Goal: Task Accomplishment & Management: Complete application form

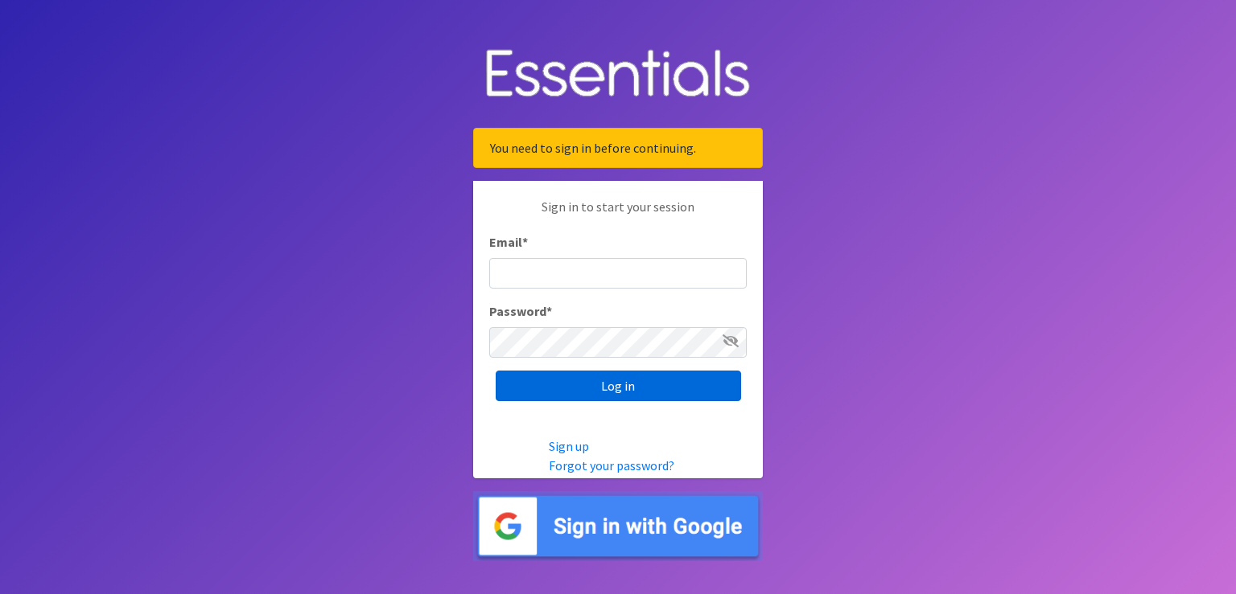
type input "renae.verstegen@unitedwayfoxcities.org"
click at [647, 393] on input "Log in" at bounding box center [617, 386] width 245 height 31
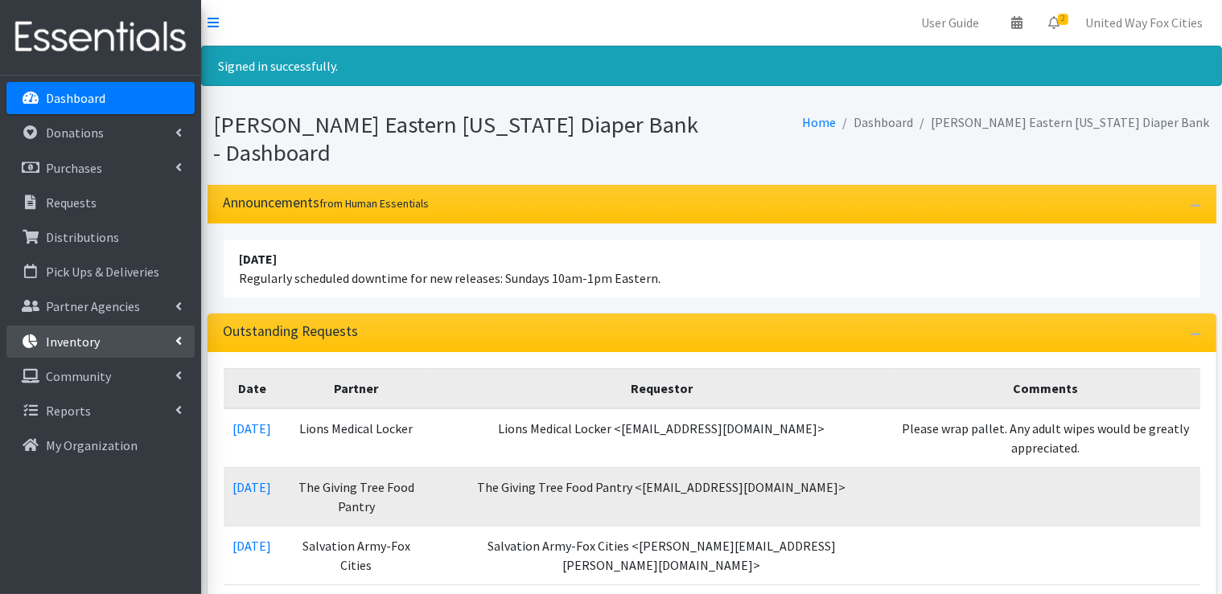
click at [179, 339] on icon at bounding box center [178, 341] width 6 height 13
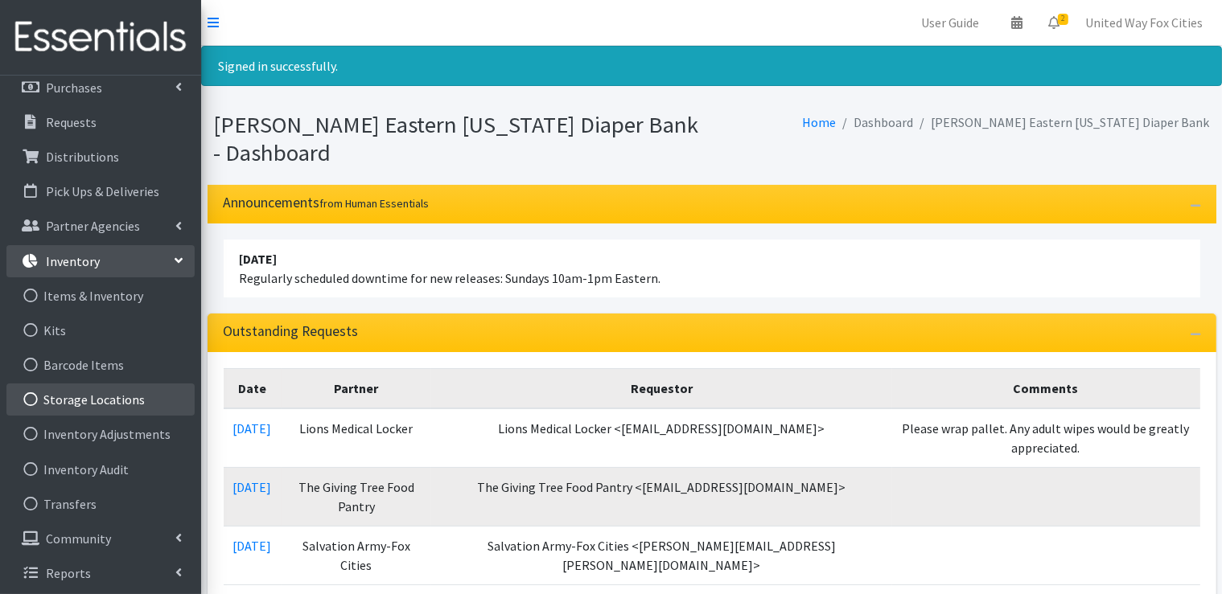
scroll to position [83, 0]
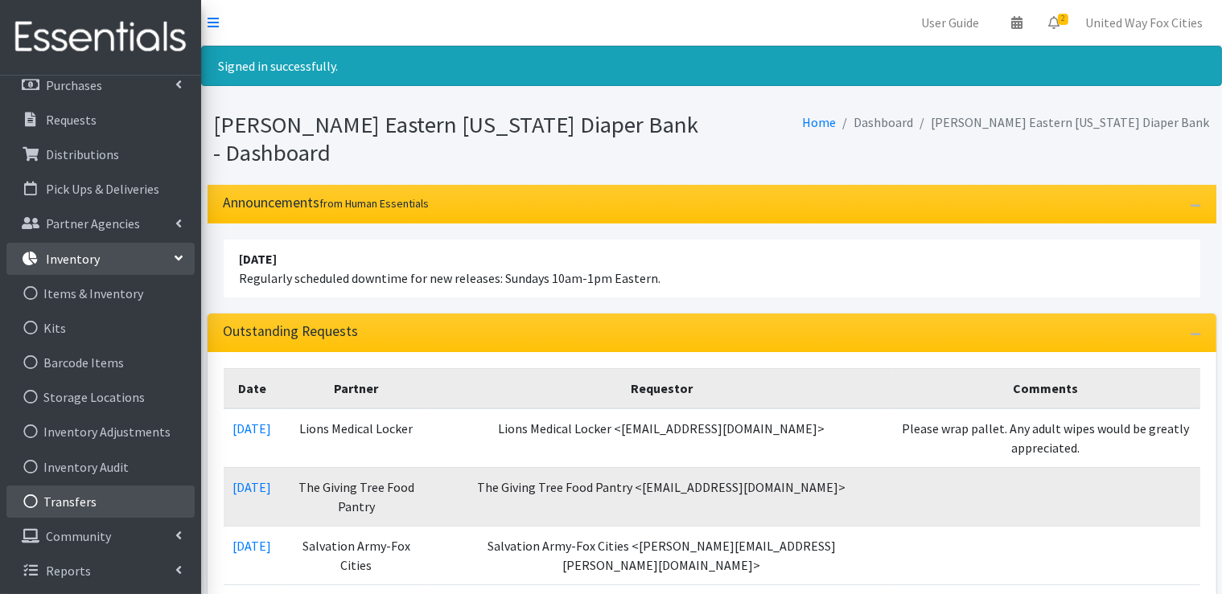
click at [87, 507] on link "Transfers" at bounding box center [100, 502] width 188 height 32
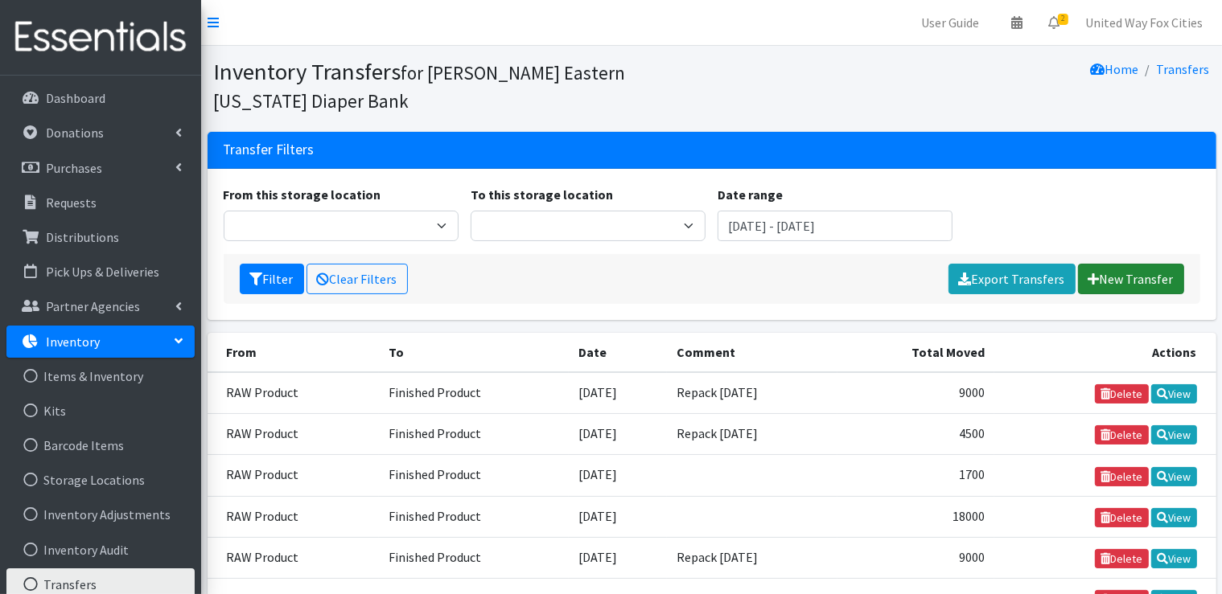
click at [1107, 283] on link "New Transfer" at bounding box center [1131, 279] width 106 height 31
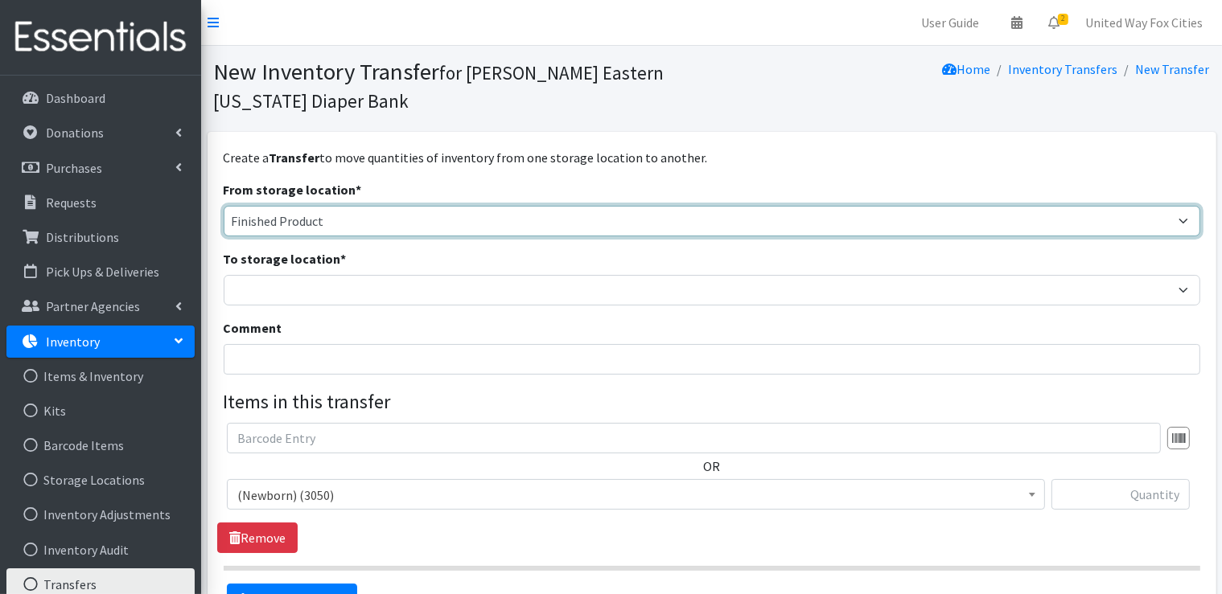
click at [356, 220] on select "Cloth Diapers Finished Product RAW Product" at bounding box center [712, 221] width 977 height 31
select select "448"
click at [224, 206] on select "Cloth Diapers Finished Product RAW Product" at bounding box center [712, 221] width 977 height 31
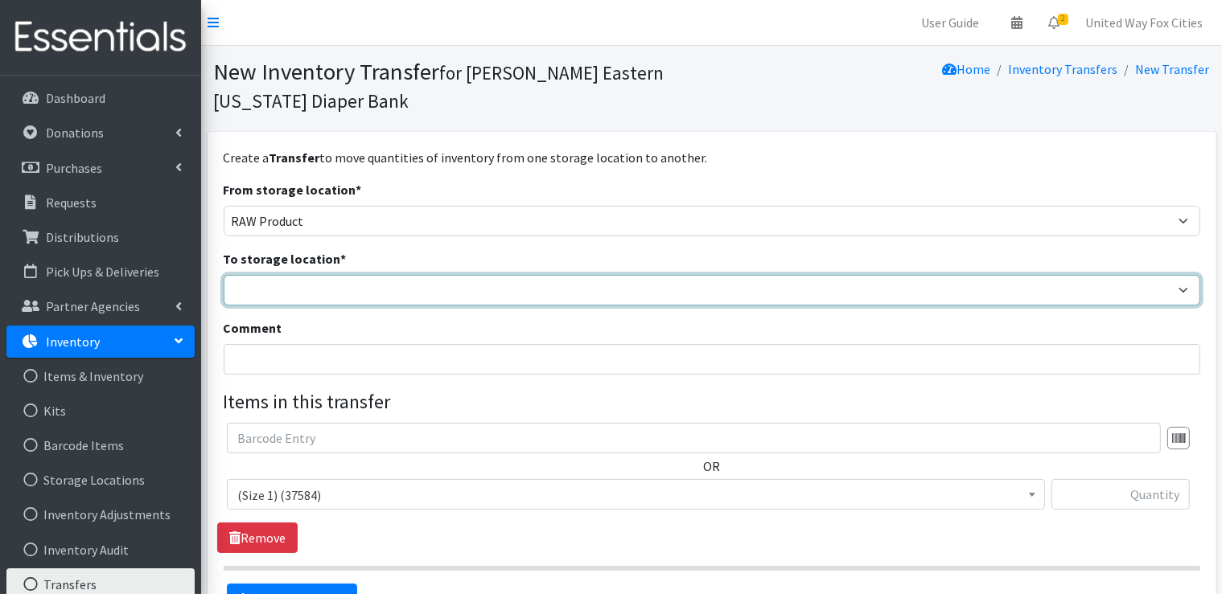
click at [343, 288] on select "Cloth Diapers Finished Product RAW Product" at bounding box center [712, 290] width 977 height 31
select select "447"
click at [224, 275] on select "Cloth Diapers Finished Product RAW Product" at bounding box center [712, 290] width 977 height 31
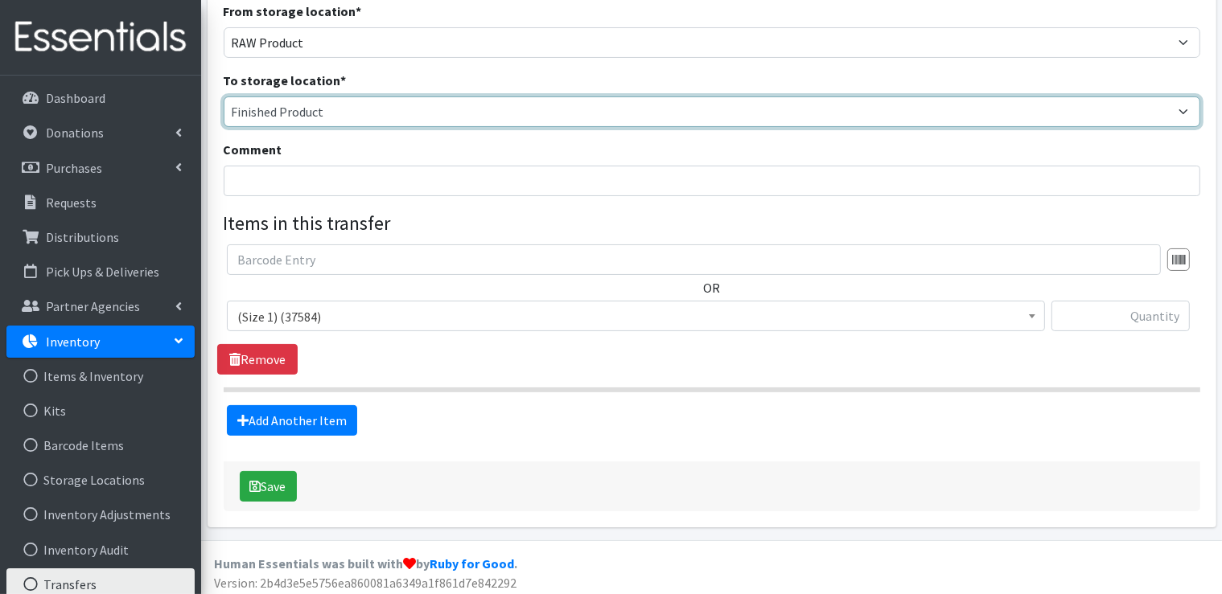
scroll to position [183, 0]
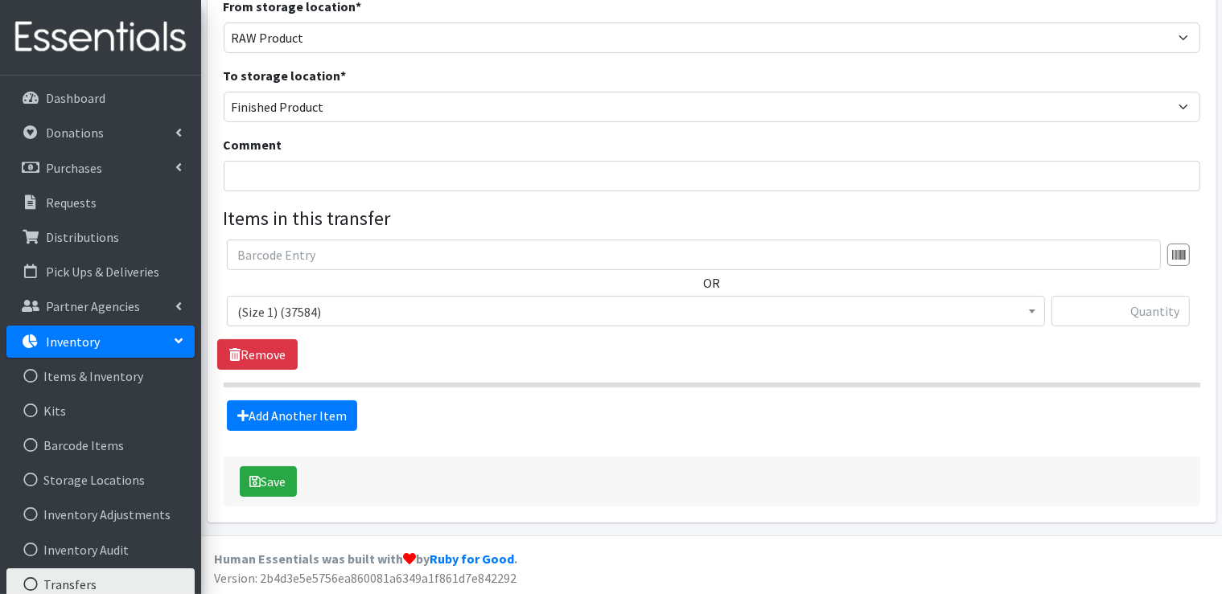
click at [370, 319] on span "(Size 1) (37584)" at bounding box center [635, 312] width 797 height 23
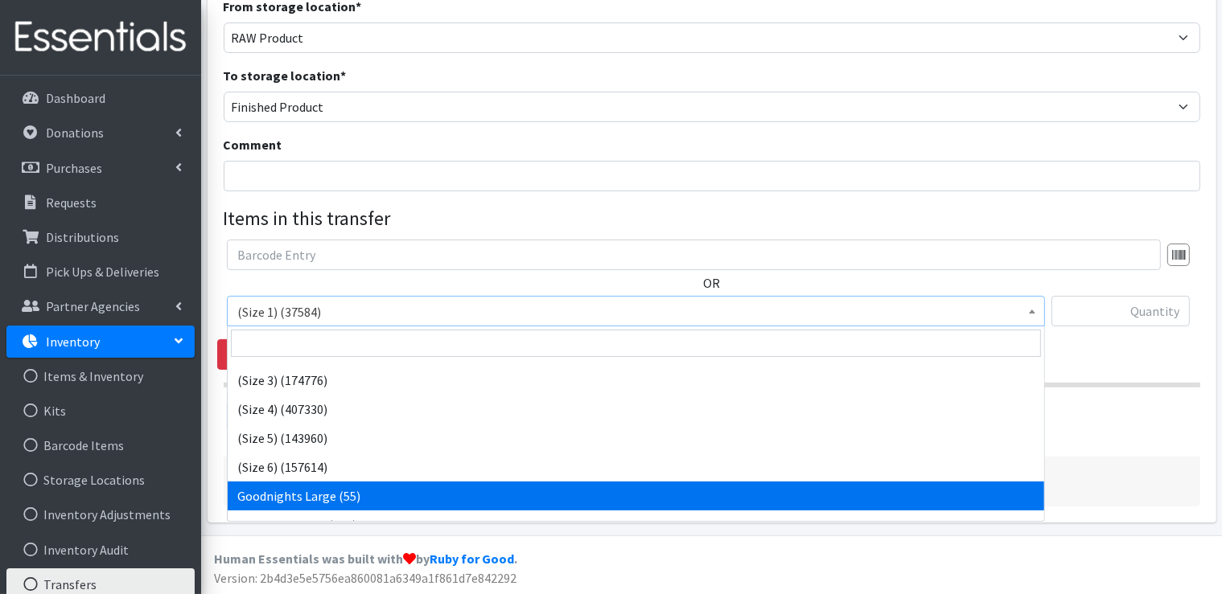
scroll to position [80, 0]
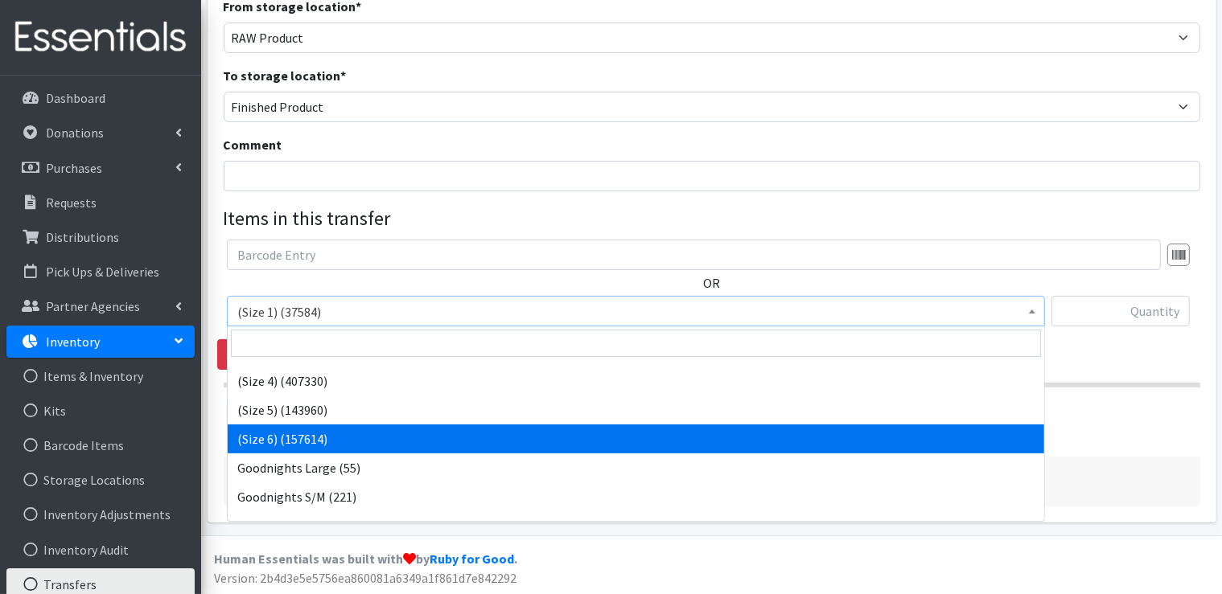
select select "14491"
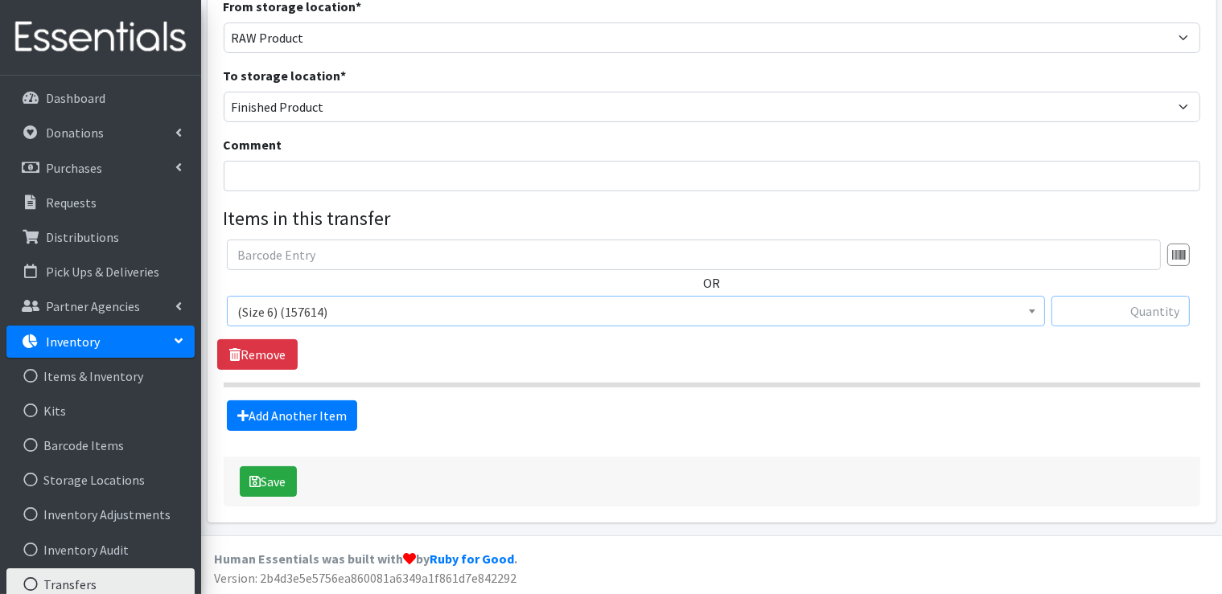
click at [1129, 297] on input "text" at bounding box center [1120, 311] width 138 height 31
type input "13500"
click at [281, 491] on button "Save" at bounding box center [268, 482] width 57 height 31
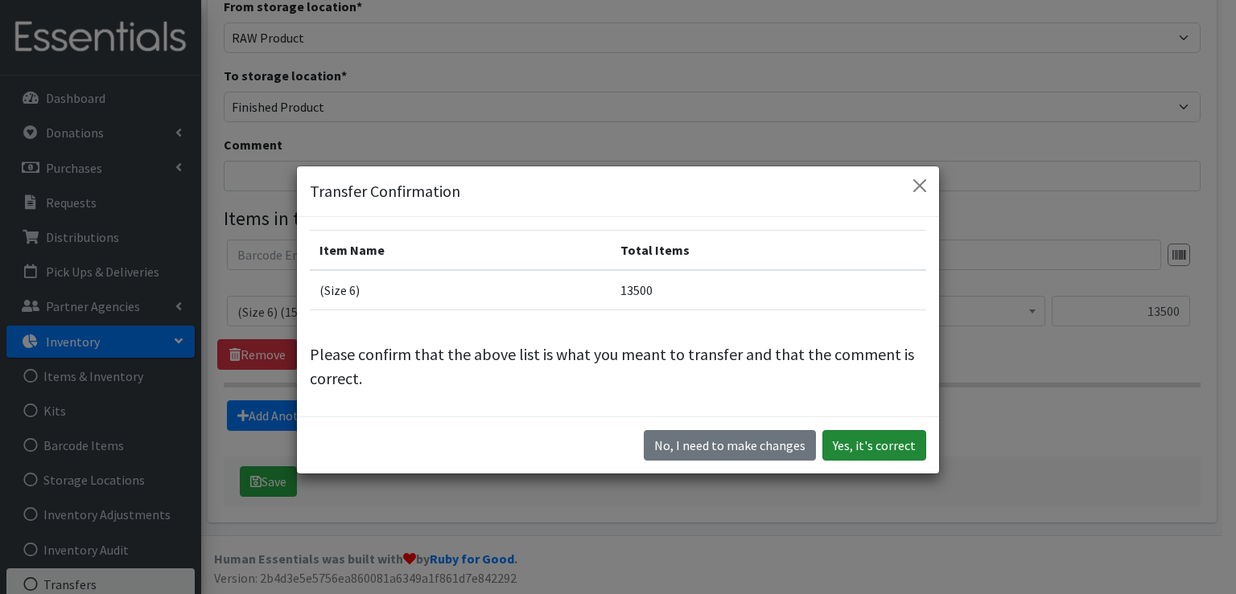
click at [867, 450] on button "Yes, it's correct" at bounding box center [874, 445] width 104 height 31
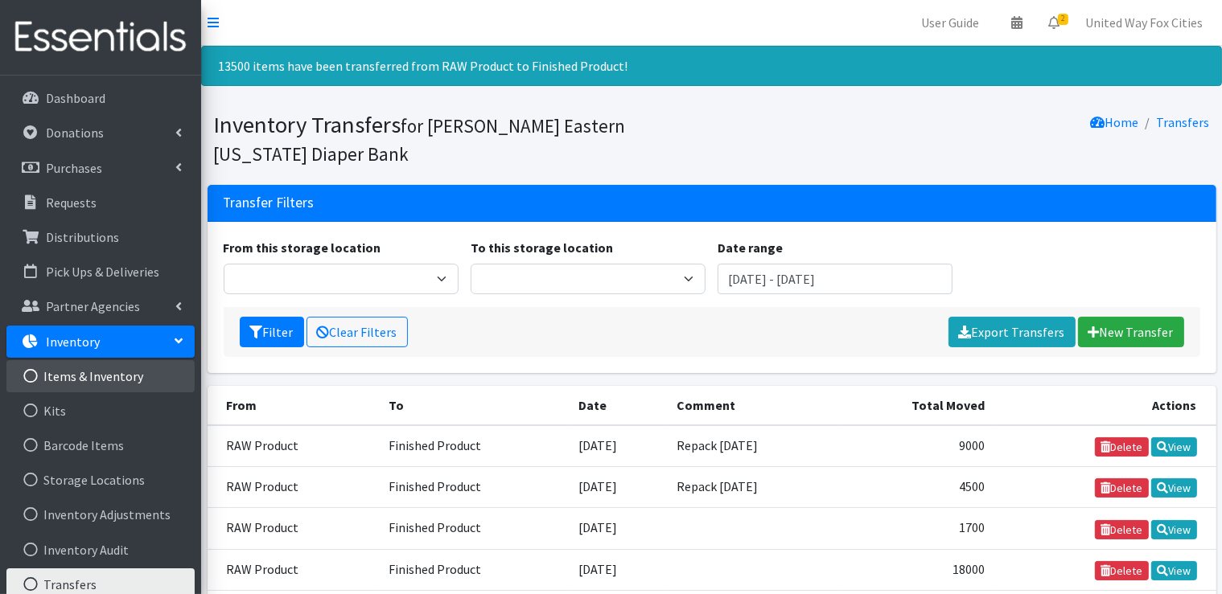
click at [129, 380] on link "Items & Inventory" at bounding box center [100, 376] width 188 height 32
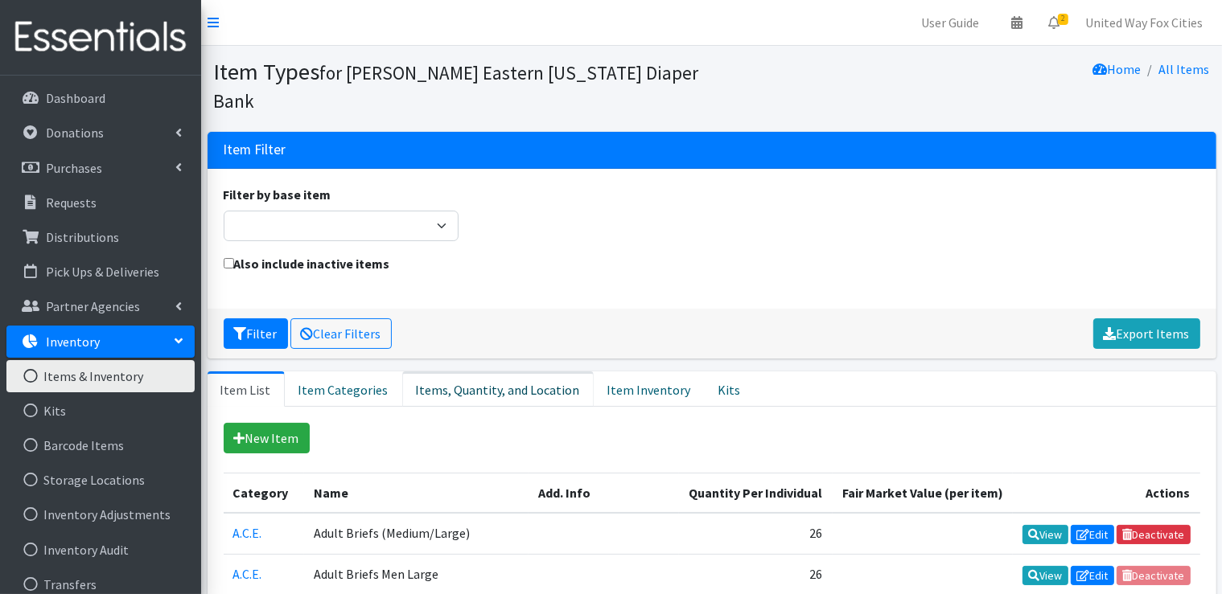
click at [506, 387] on link "Items, Quantity, and Location" at bounding box center [497, 389] width 191 height 35
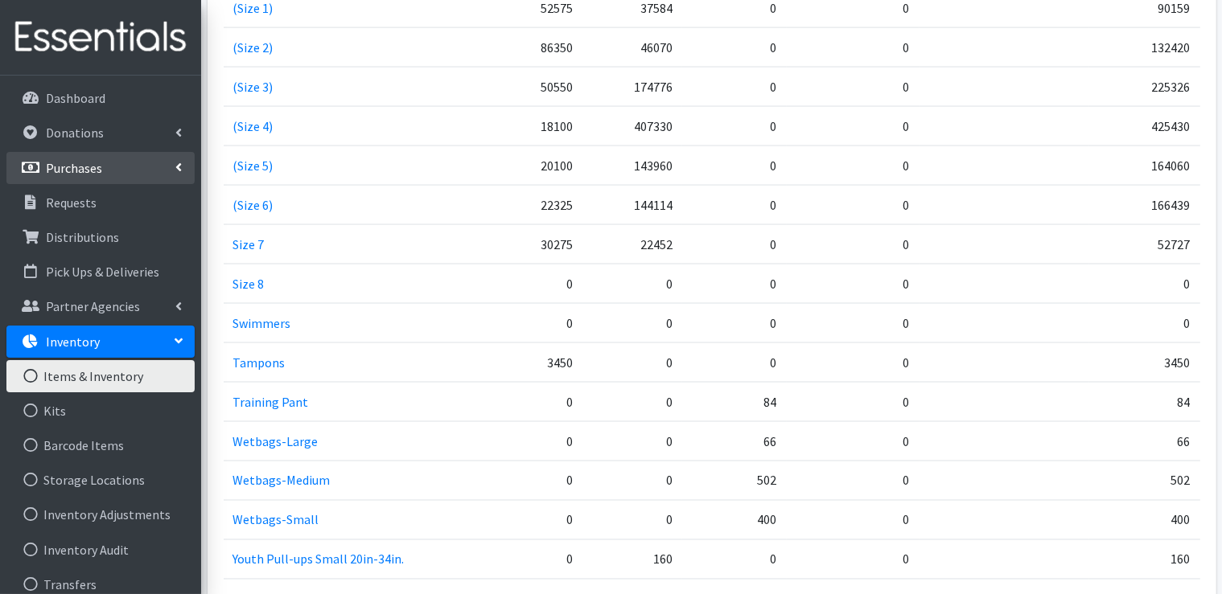
scroll to position [2367, 0]
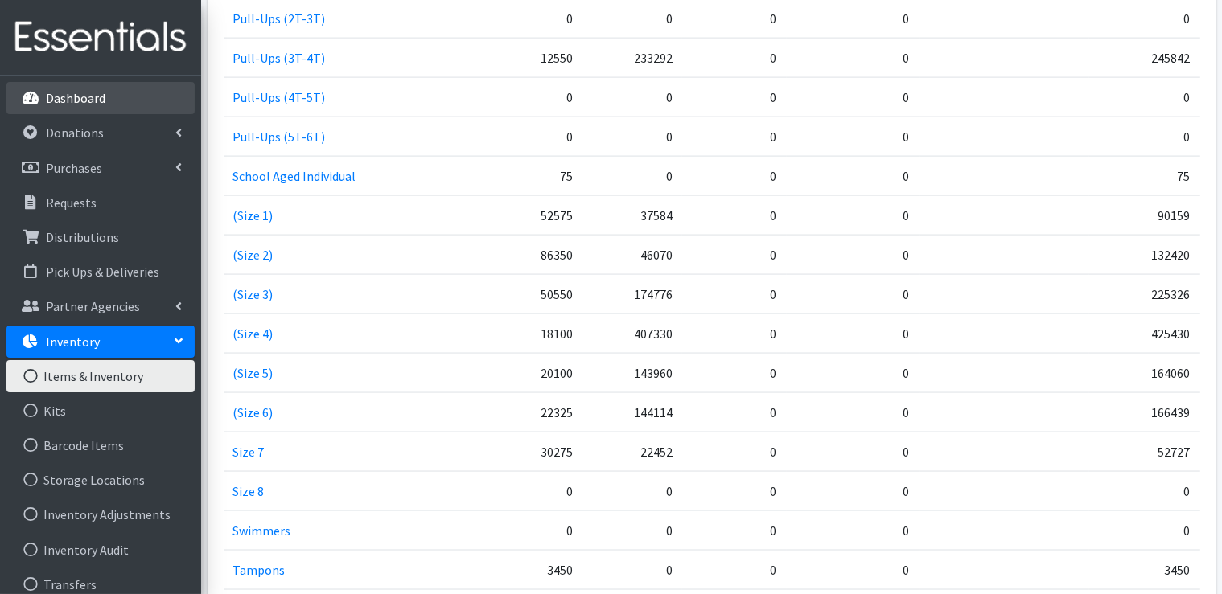
click at [80, 102] on p "Dashboard" at bounding box center [76, 98] width 60 height 16
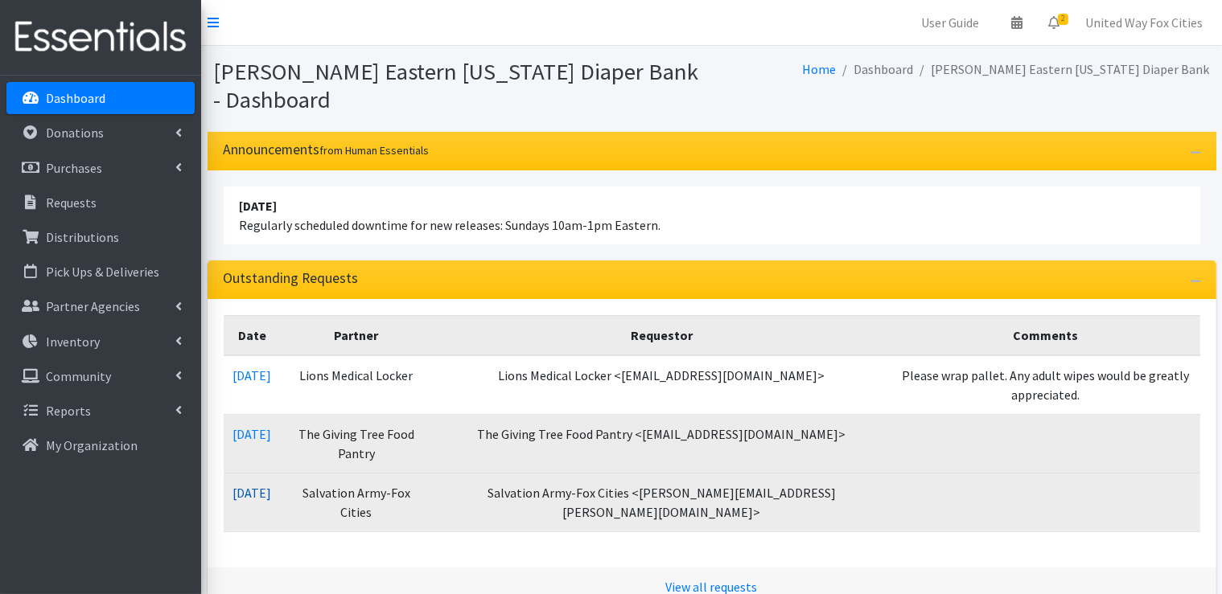
click at [266, 496] on link "[DATE]" at bounding box center [252, 493] width 39 height 16
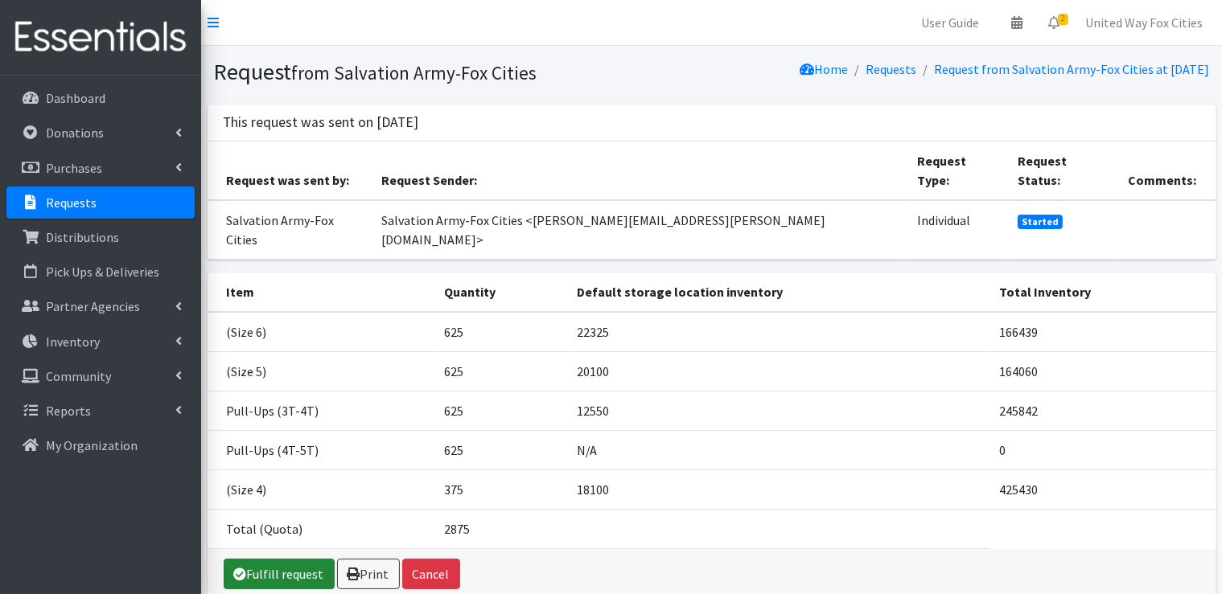
click at [280, 559] on link "Fulfill request" at bounding box center [279, 574] width 111 height 31
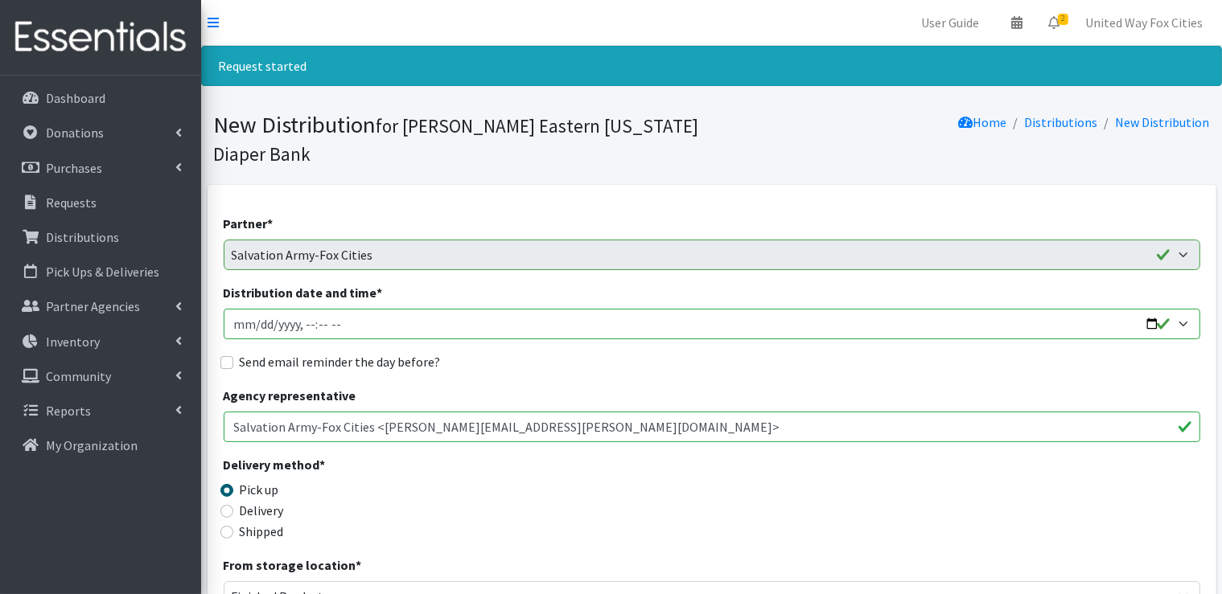
click at [366, 324] on input "Distribution date and time *" at bounding box center [712, 324] width 977 height 31
click at [1152, 326] on input "Distribution date and time *" at bounding box center [712, 324] width 977 height 31
click at [1143, 325] on input "Distribution date and time *" at bounding box center [712, 324] width 977 height 31
type input "2025-09-25T09:00"
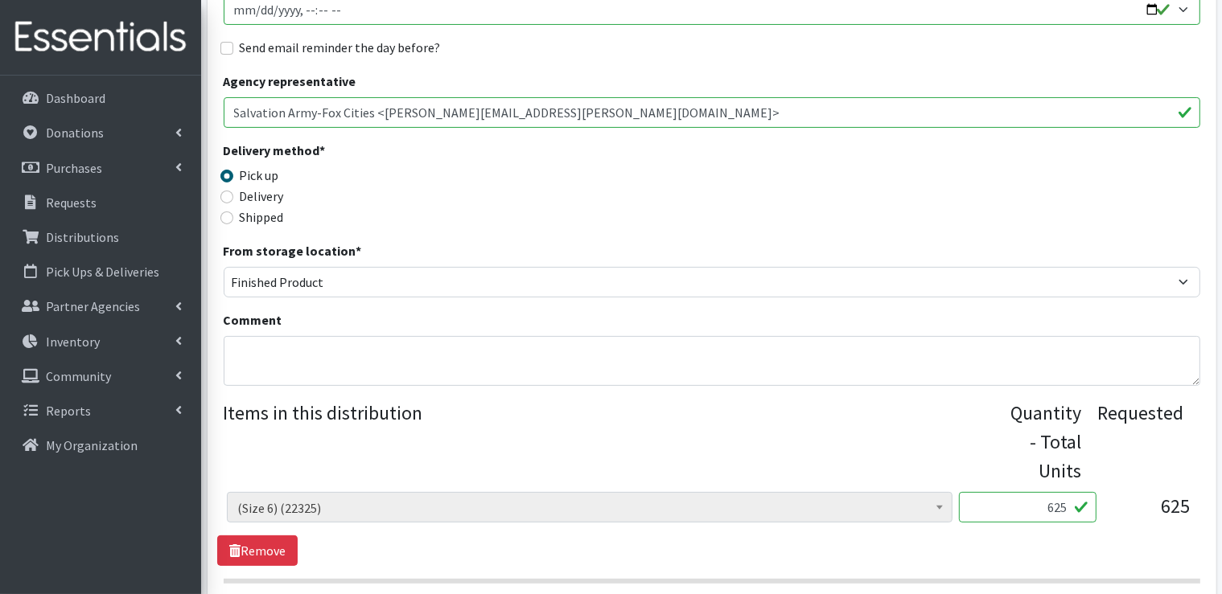
scroll to position [322, 0]
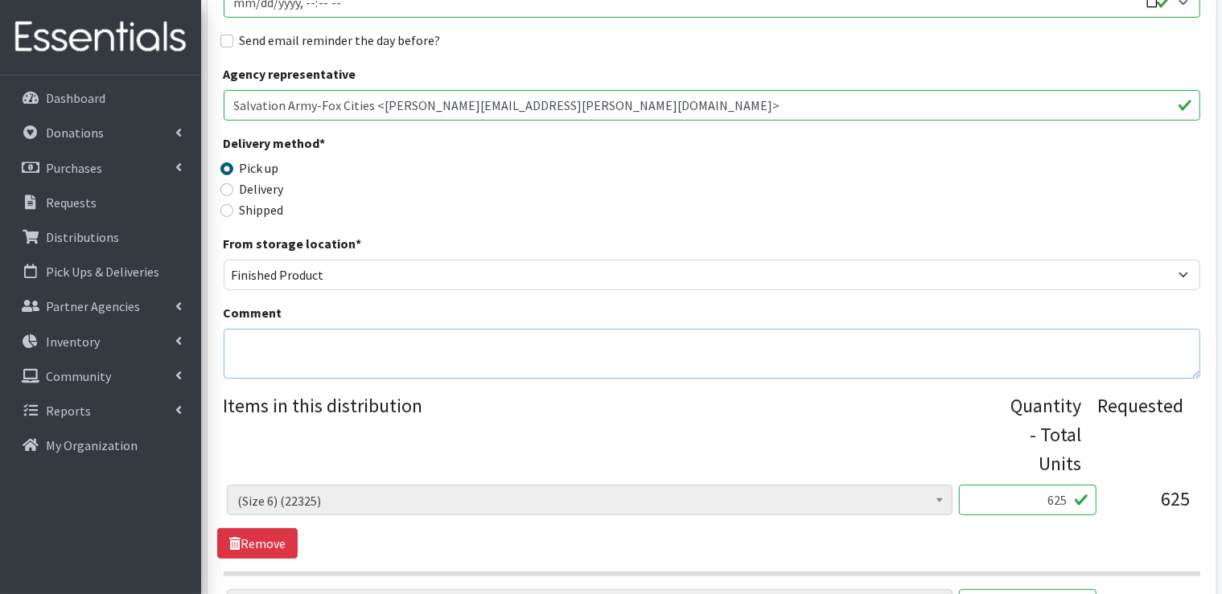
click at [350, 372] on textarea "Comment" at bounding box center [712, 354] width 977 height 50
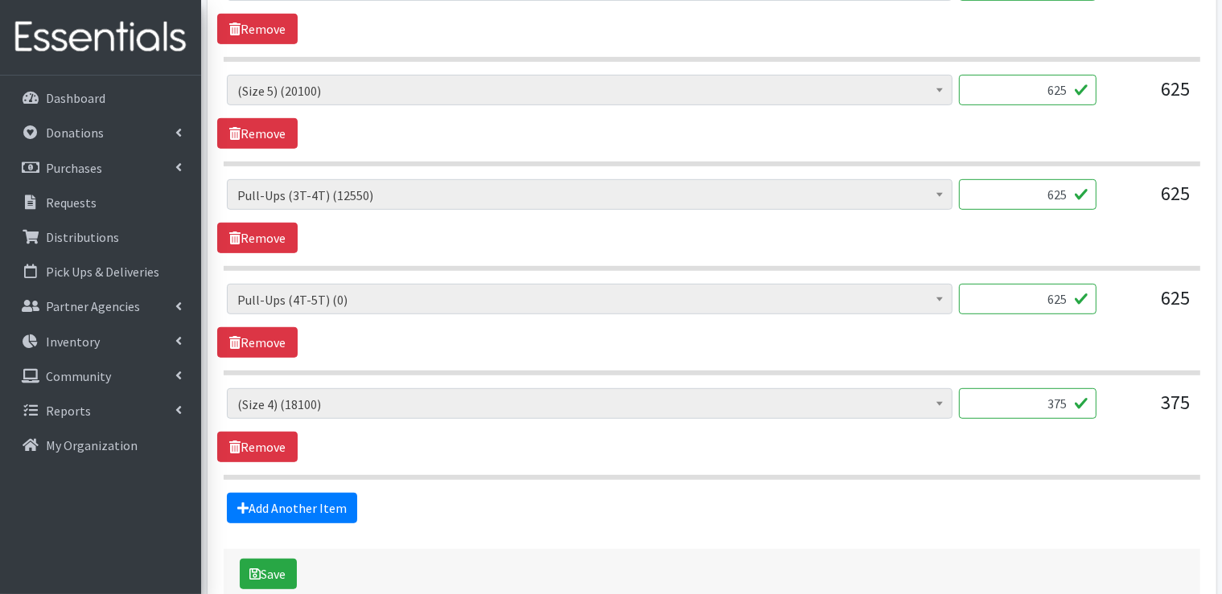
scroll to position [885, 0]
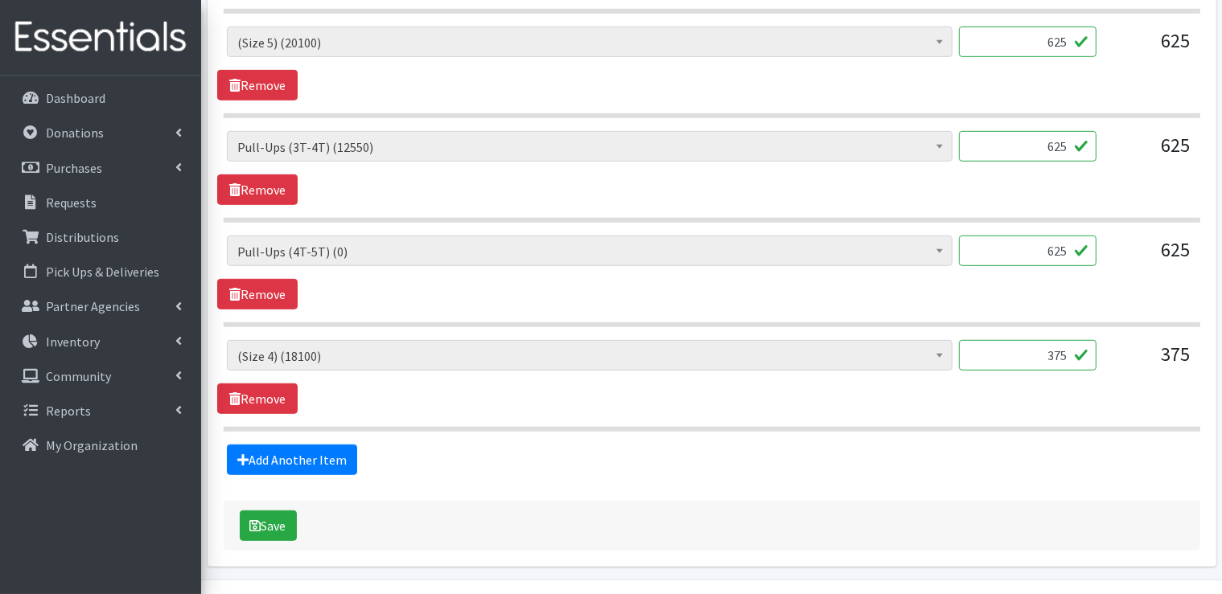
type textarea "You may pick up on Thursday, September 25 between the hours of 9am-1pm."
click at [1038, 245] on input "625" at bounding box center [1028, 251] width 138 height 31
type input "5"
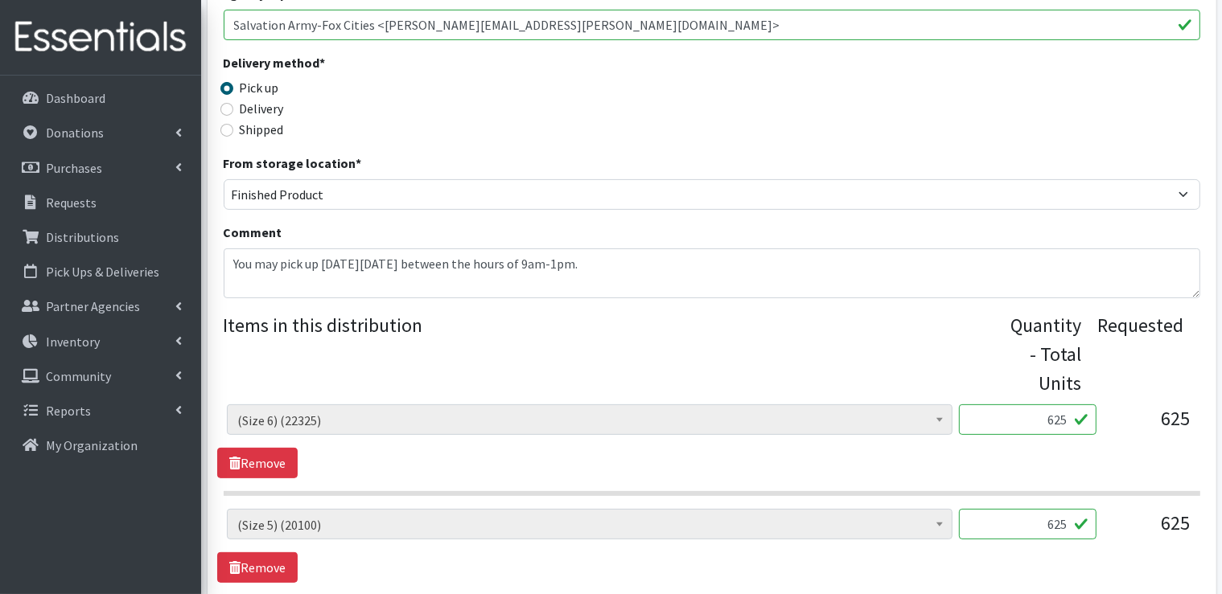
scroll to position [322, 0]
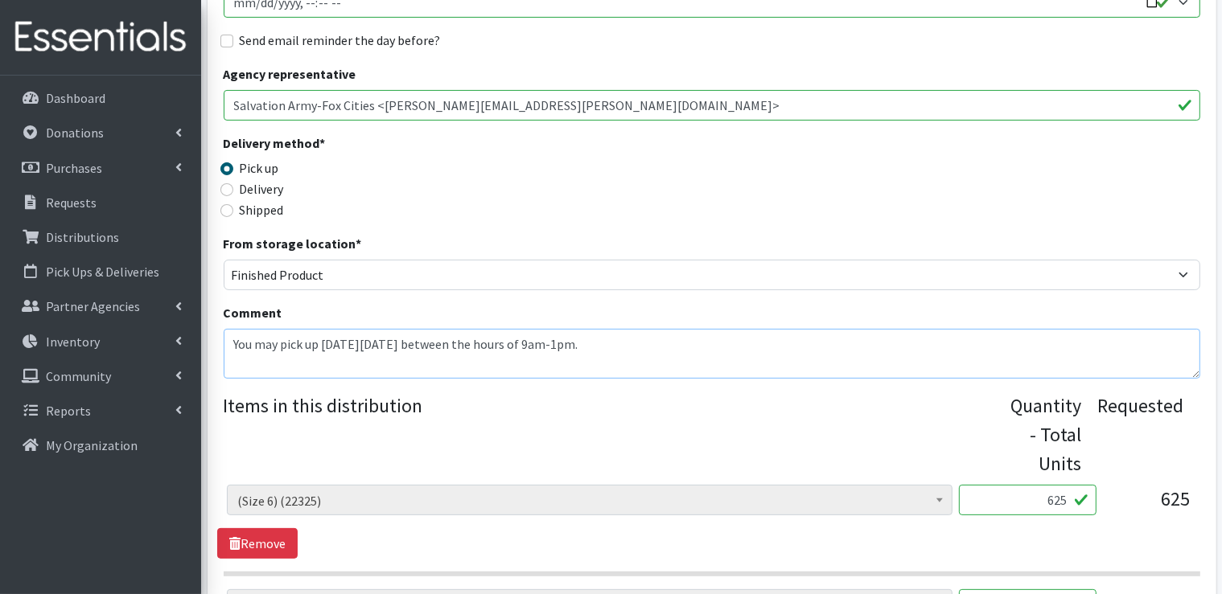
drag, startPoint x: 649, startPoint y: 343, endPoint x: 227, endPoint y: 343, distance: 422.3
click at [227, 343] on textarea "You may pick up on Thursday, September 25 between the hours of 9am-1pm." at bounding box center [712, 354] width 977 height 50
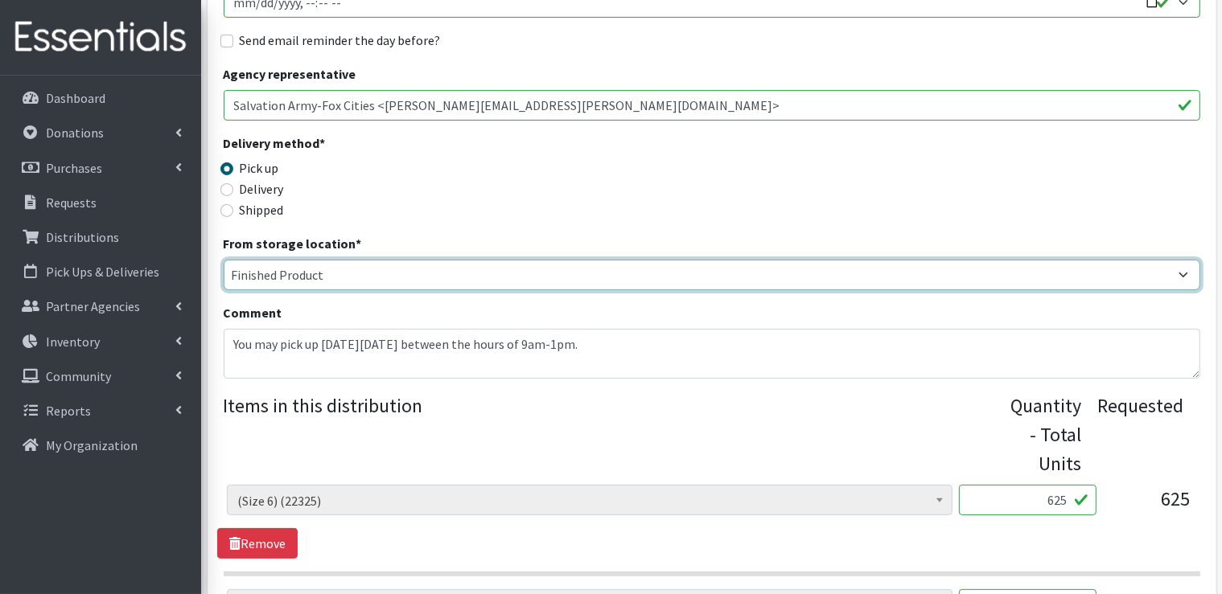
click at [801, 286] on select "Cloth Diapers Finished Product RAW Product" at bounding box center [712, 275] width 977 height 31
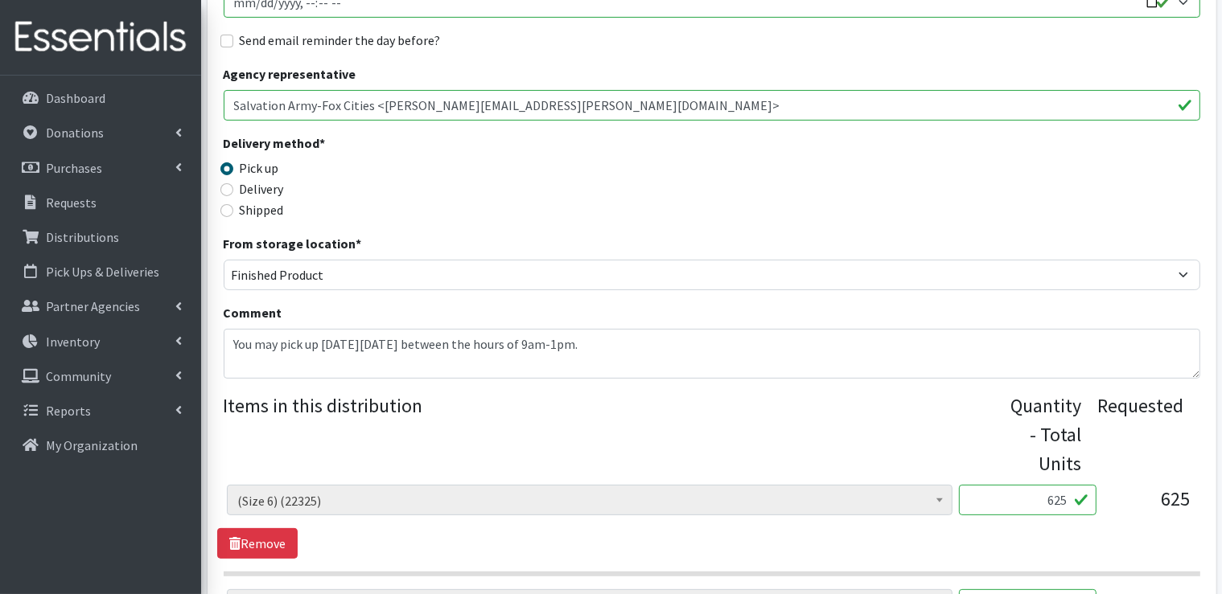
click at [537, 224] on div "Delivery method * Pick up Delivery Shipped Shipping cost" at bounding box center [712, 184] width 977 height 101
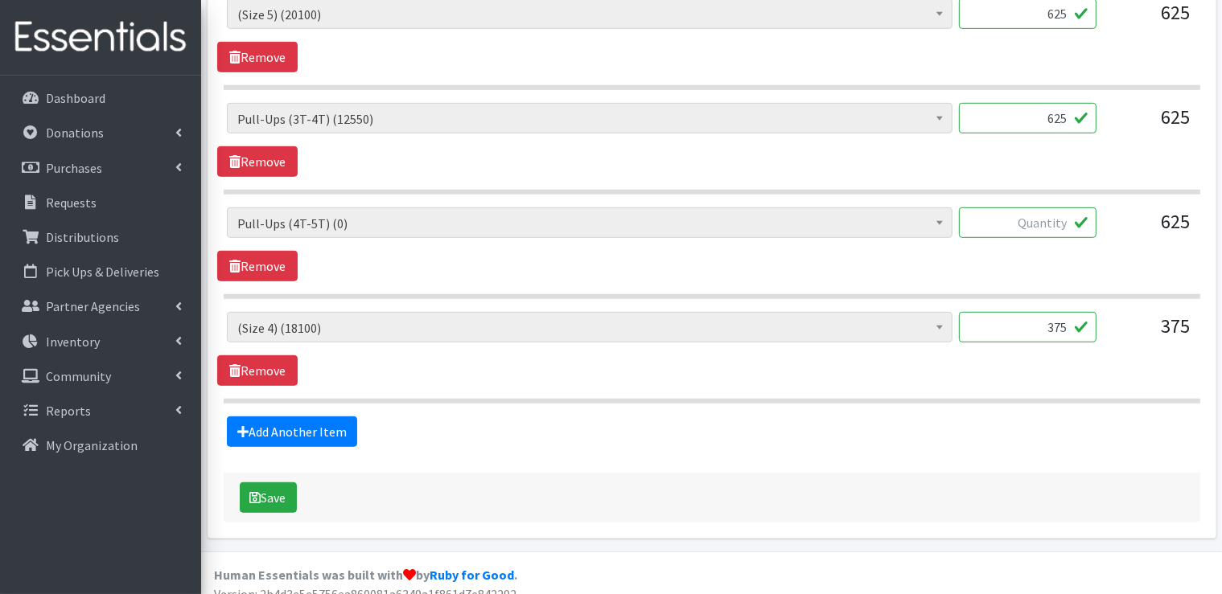
scroll to position [927, 0]
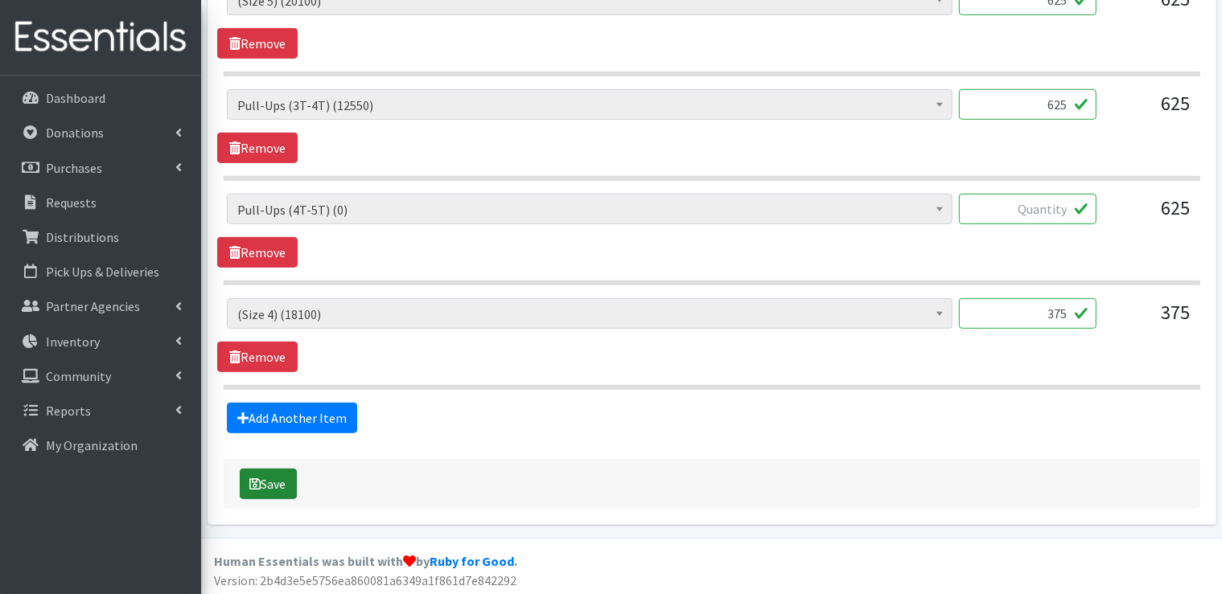
click at [274, 485] on button "Save" at bounding box center [268, 484] width 57 height 31
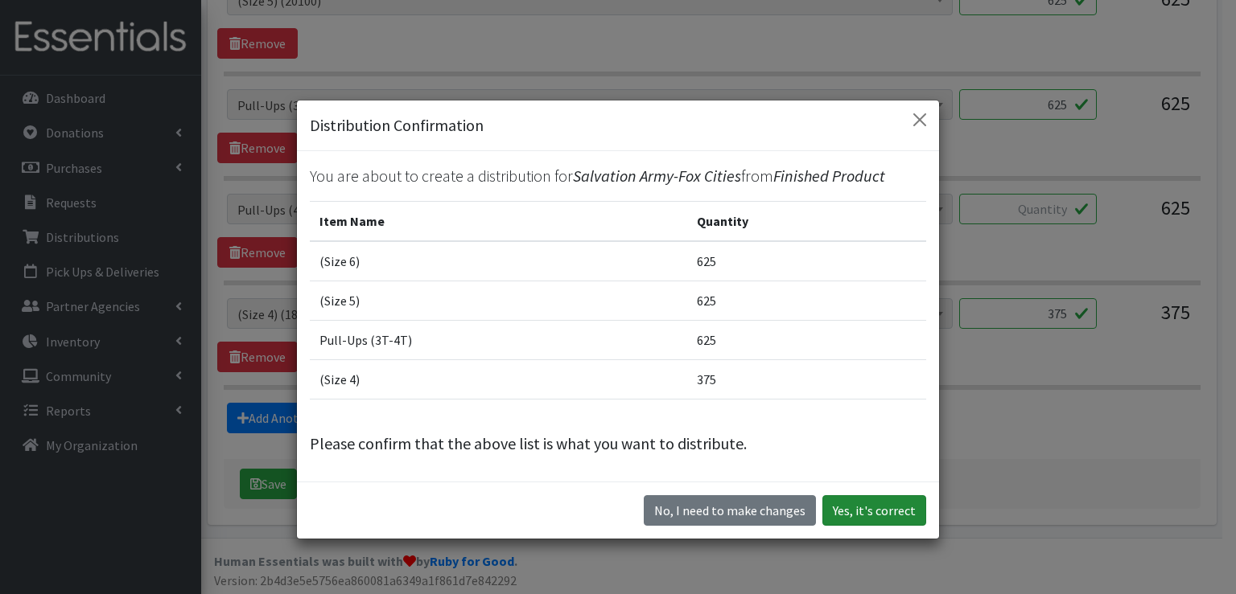
click at [866, 510] on button "Yes, it's correct" at bounding box center [874, 510] width 104 height 31
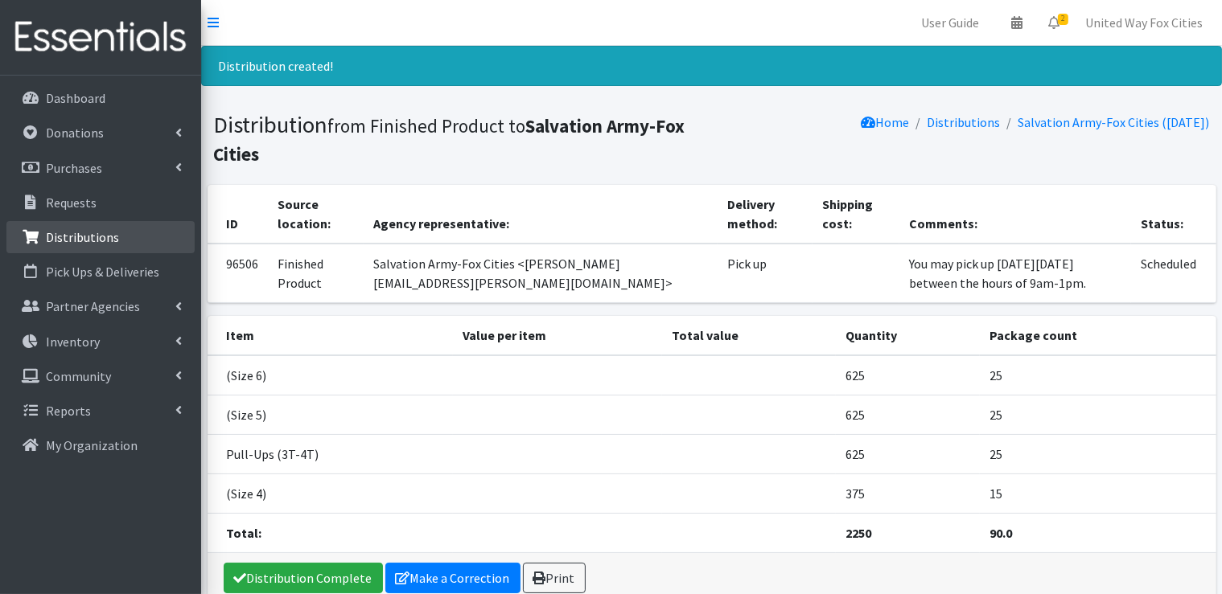
click at [109, 236] on p "Distributions" at bounding box center [82, 237] width 73 height 16
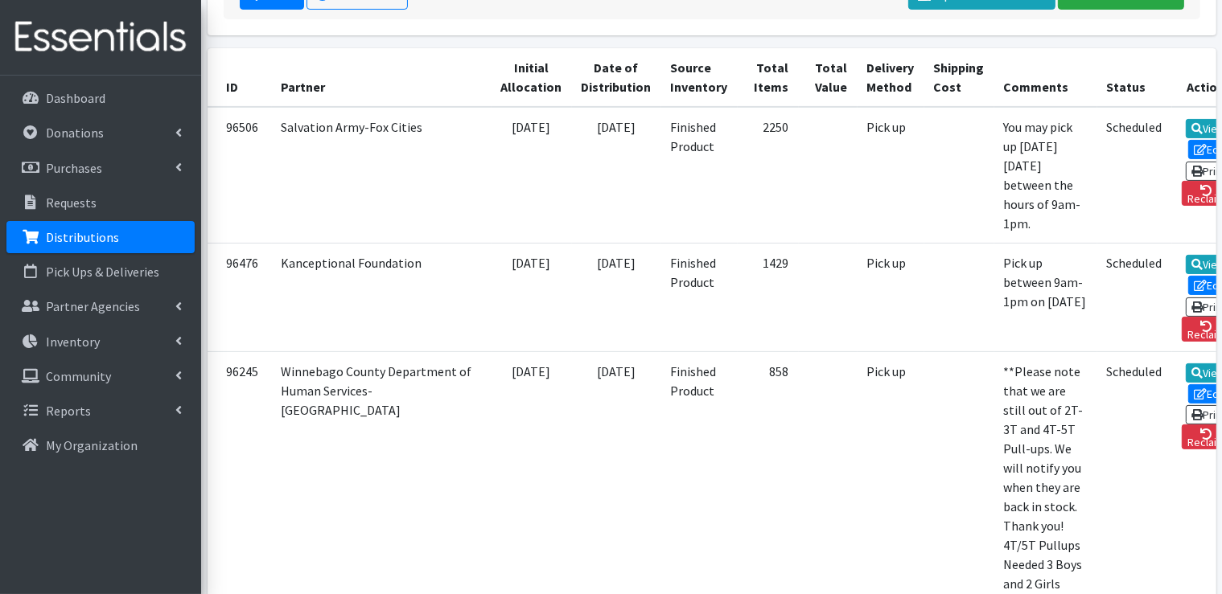
scroll to position [402, 0]
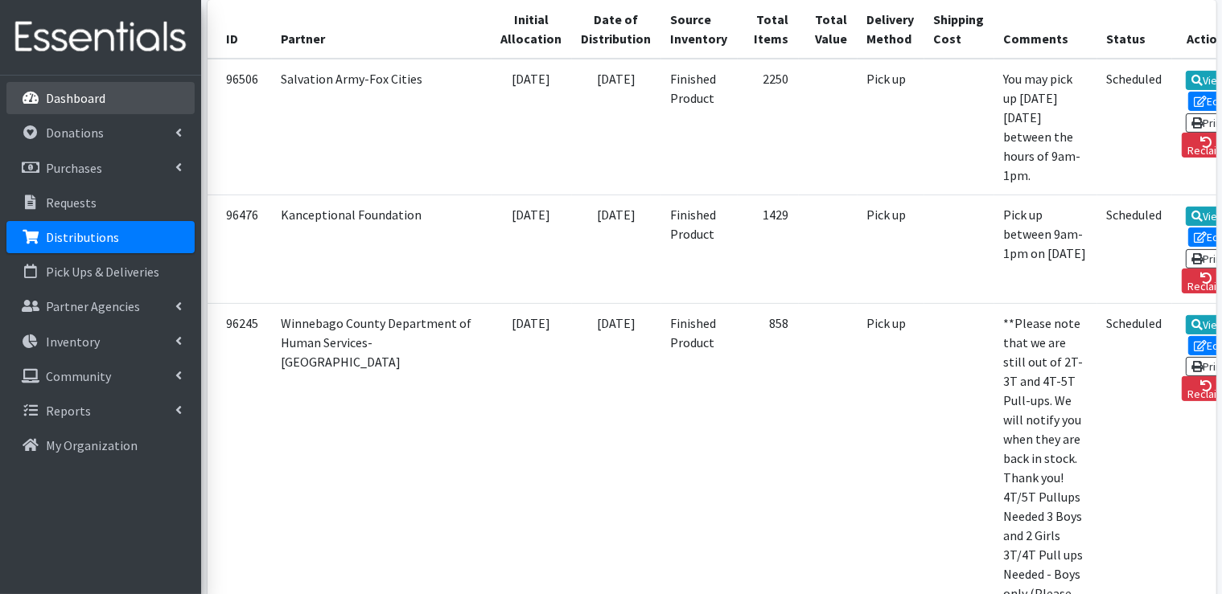
click at [74, 97] on p "Dashboard" at bounding box center [76, 98] width 60 height 16
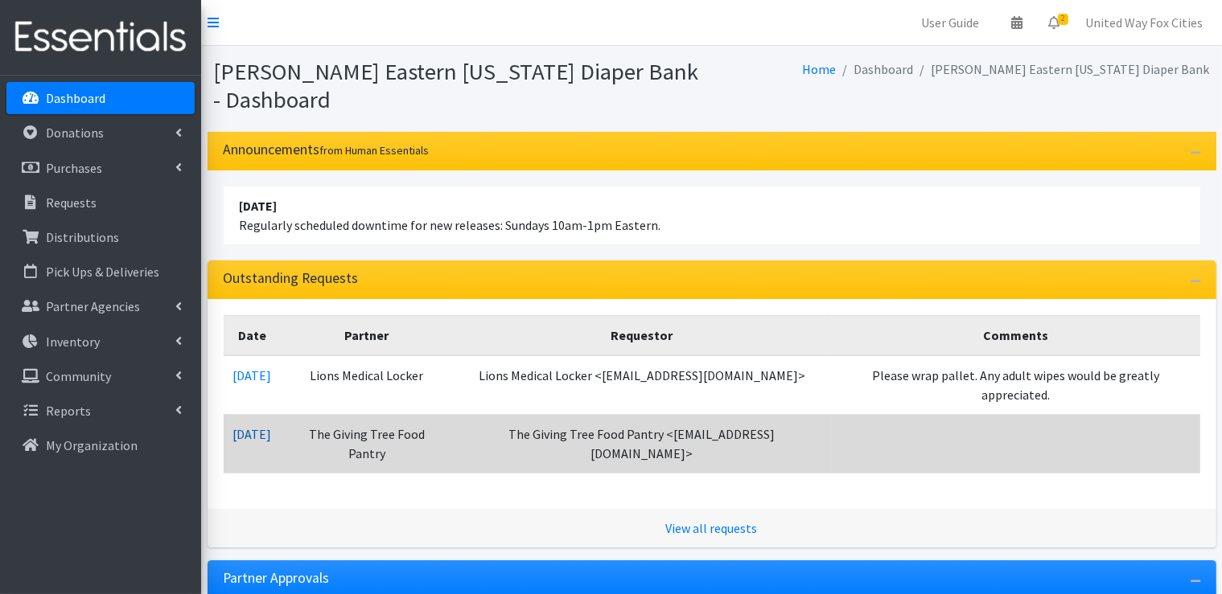
click at [272, 426] on link "09/11/2025" at bounding box center [252, 434] width 39 height 16
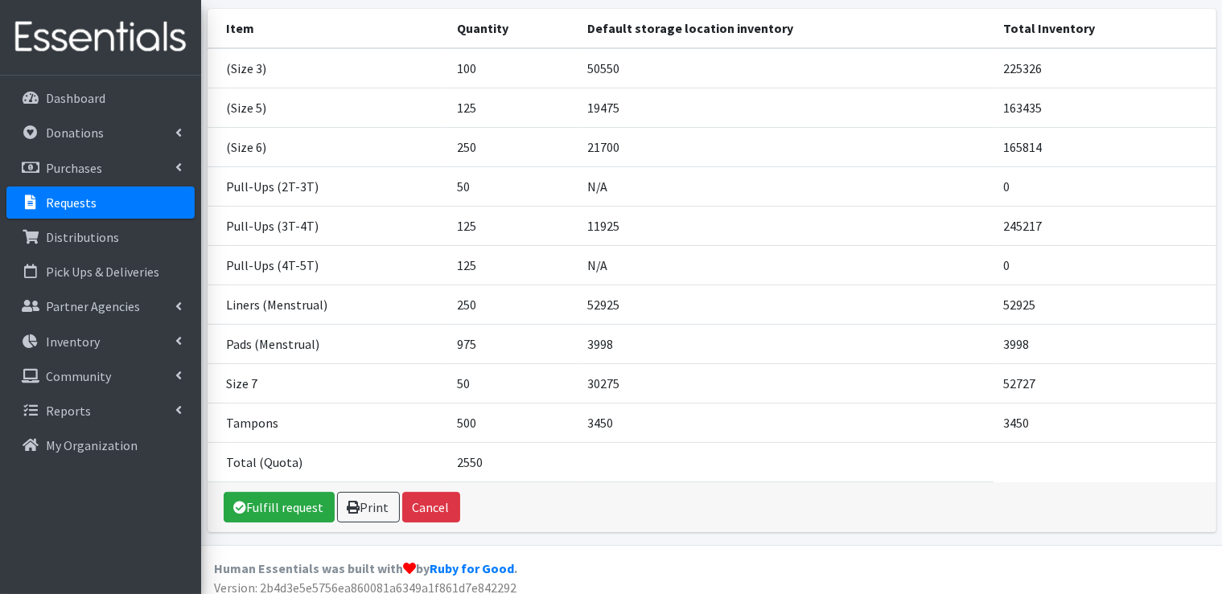
scroll to position [232, 0]
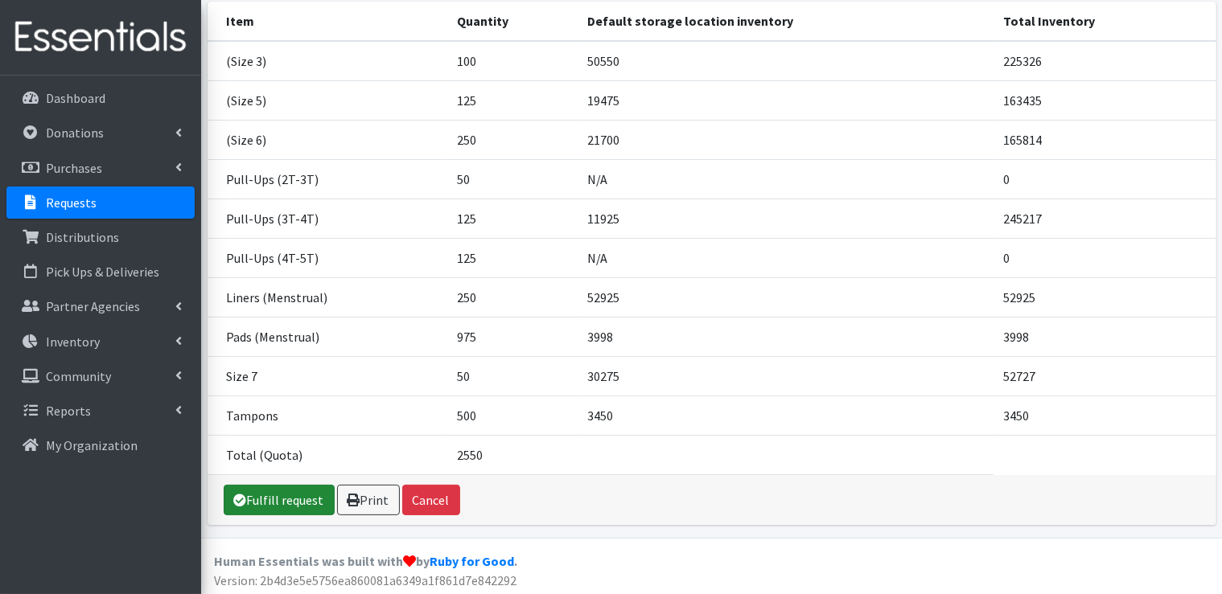
click at [284, 505] on link "Fulfill request" at bounding box center [279, 500] width 111 height 31
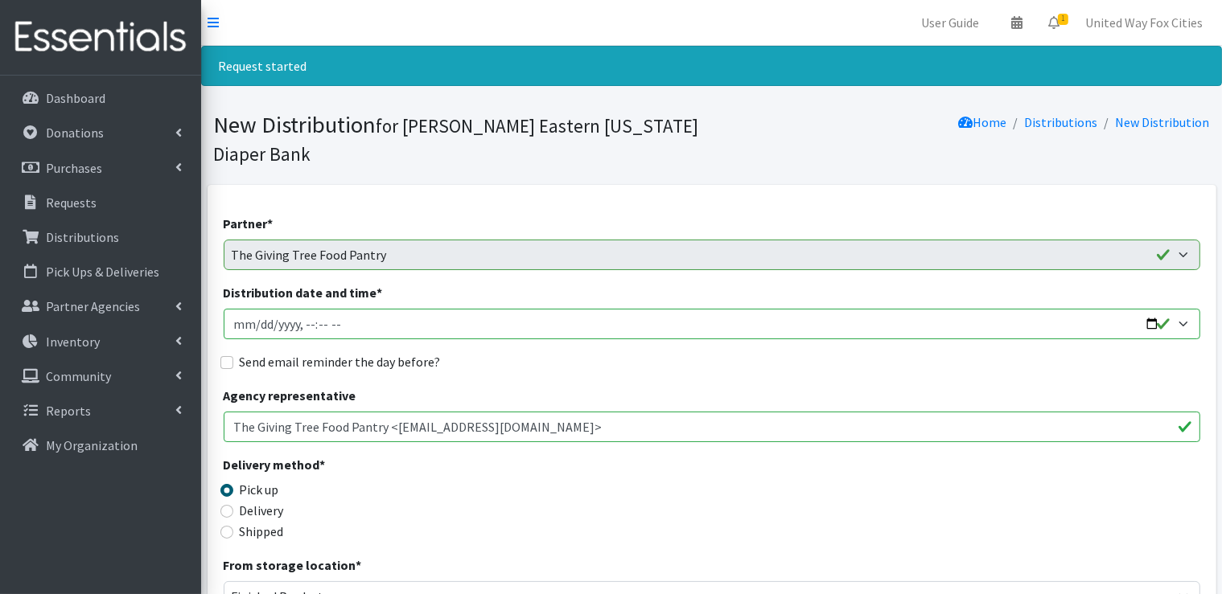
click at [330, 327] on input "Distribution date and time *" at bounding box center [712, 324] width 977 height 31
click at [1155, 323] on input "Distribution date and time *" at bounding box center [712, 324] width 977 height 31
type input "[DATE]T09:00"
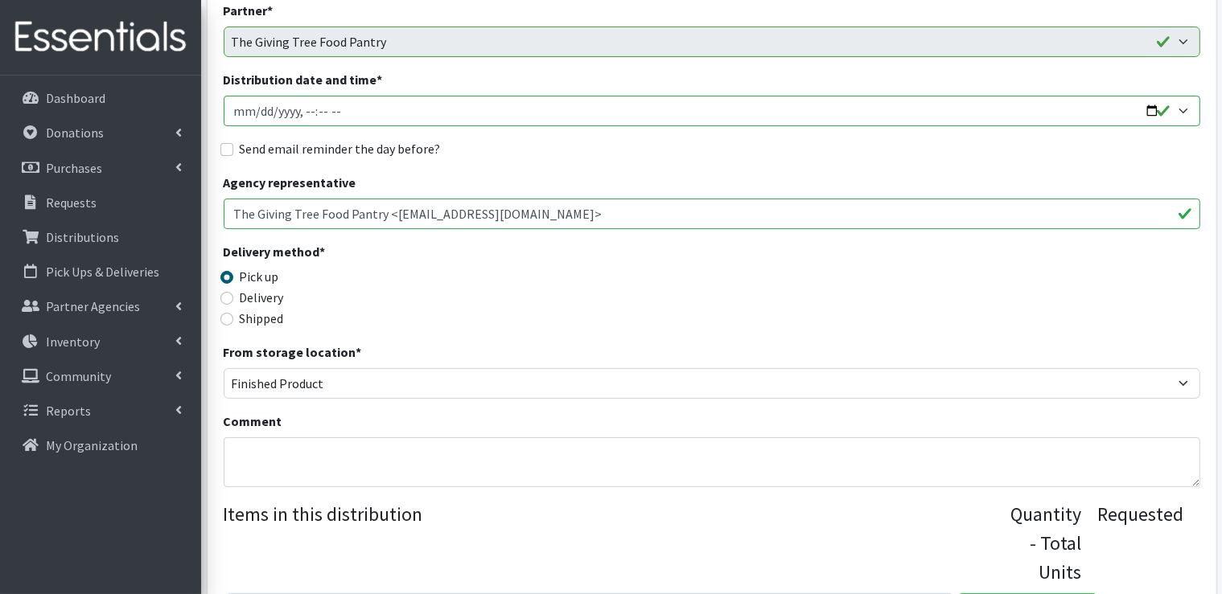
scroll to position [322, 0]
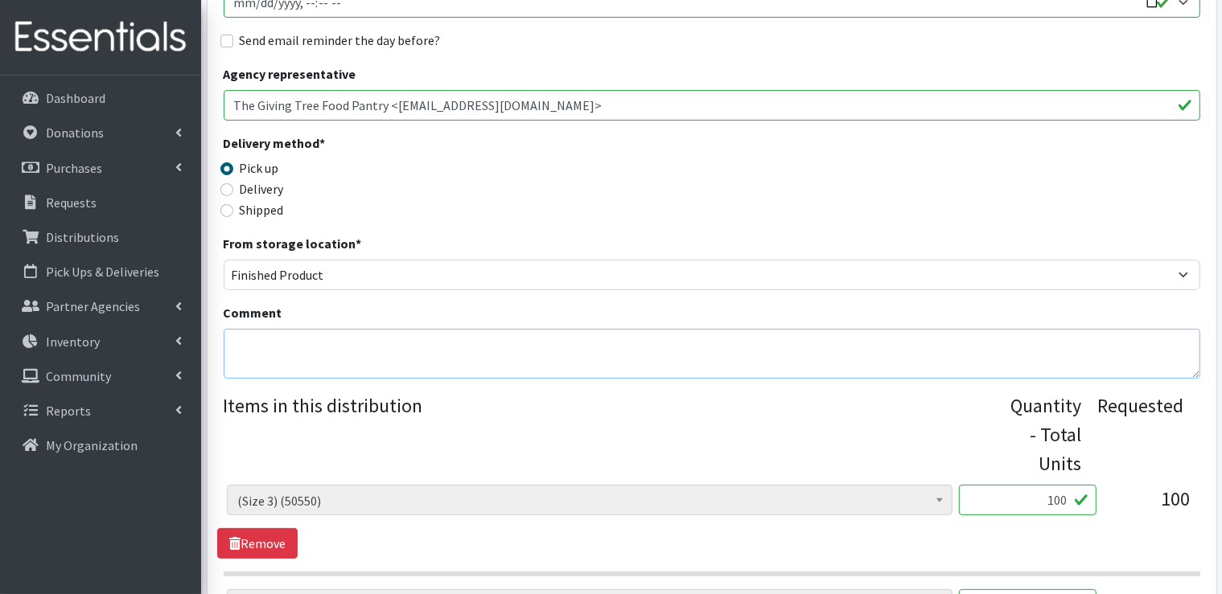
click at [328, 337] on textarea "Comment" at bounding box center [712, 354] width 977 height 50
paste textarea "You may pick up on Thursday, September 25 between the hours of 9am-1pm."
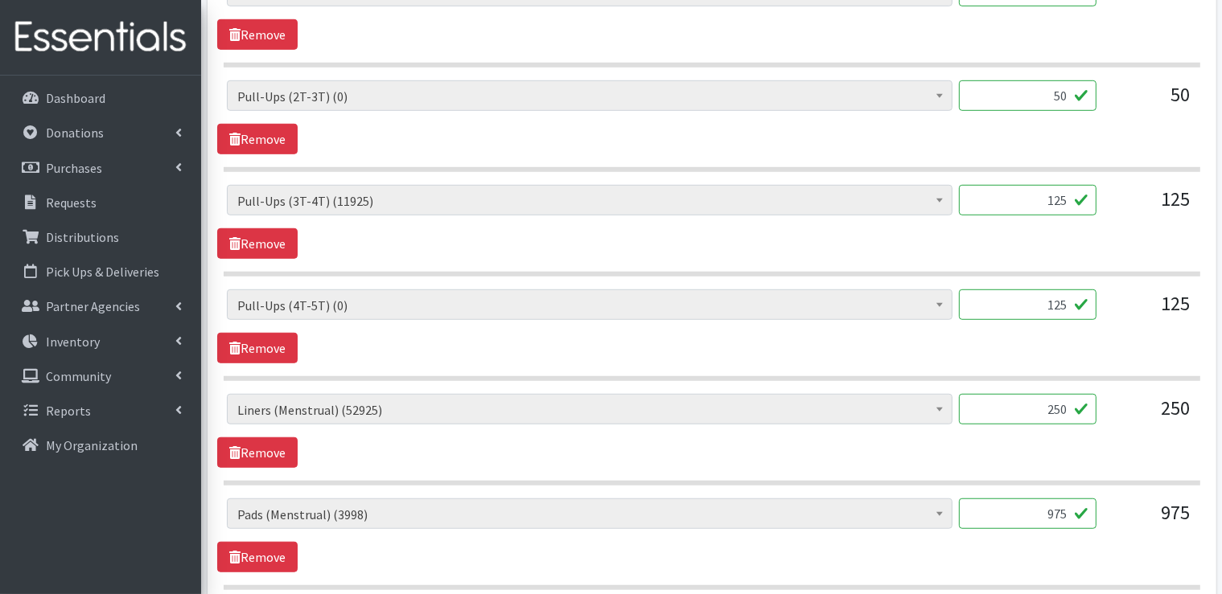
scroll to position [1046, 0]
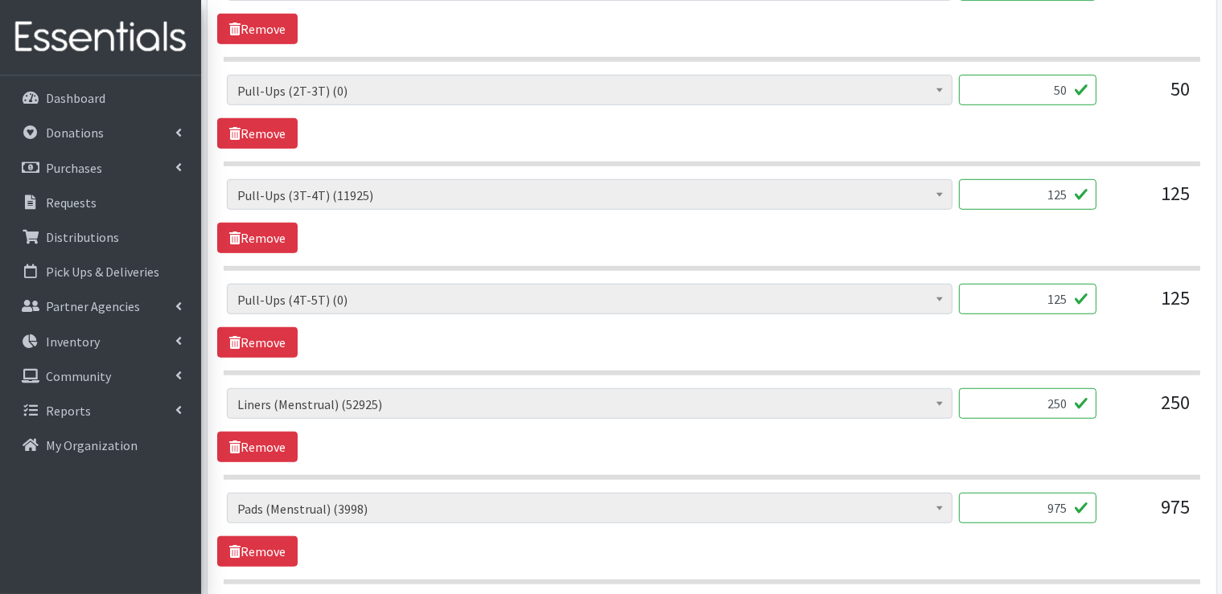
type textarea "You may pick up on Thursday, September 25 between the hours of 9am-1pm."
click at [1046, 92] on input "50" at bounding box center [1028, 90] width 138 height 31
type input "0"
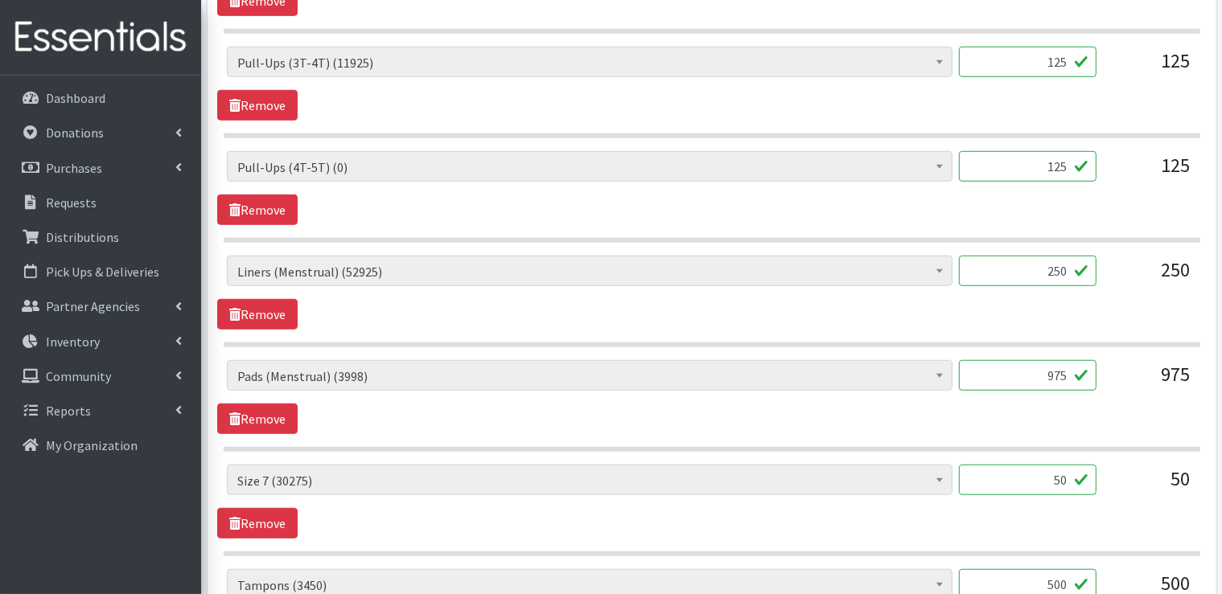
scroll to position [1207, 0]
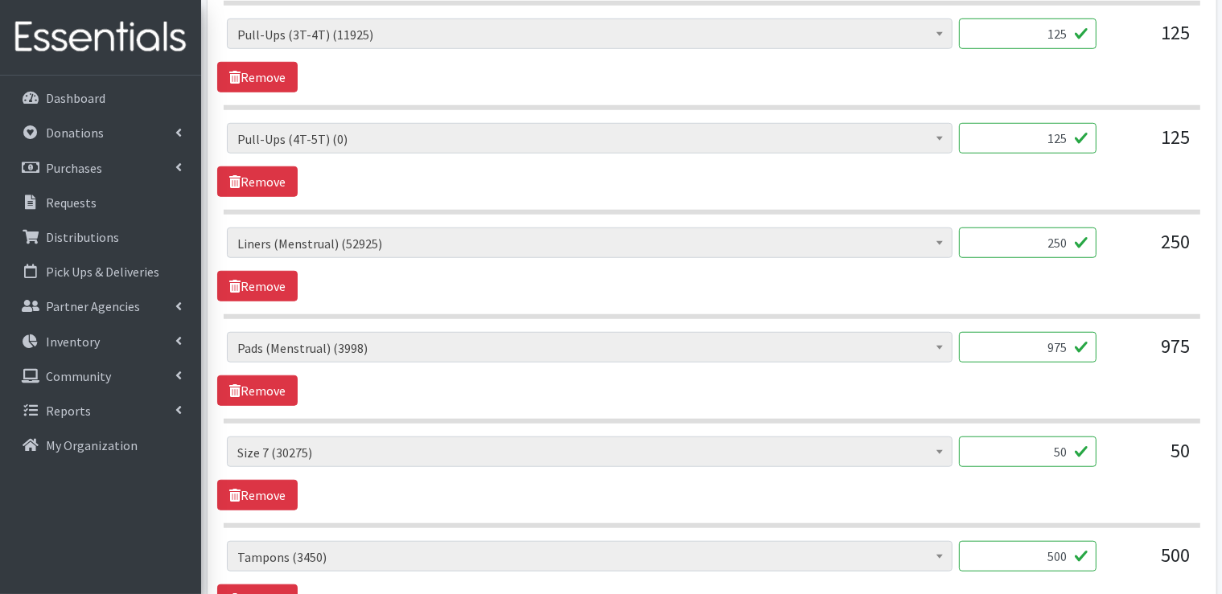
click at [1054, 127] on input "125" at bounding box center [1028, 138] width 138 height 31
type input "5"
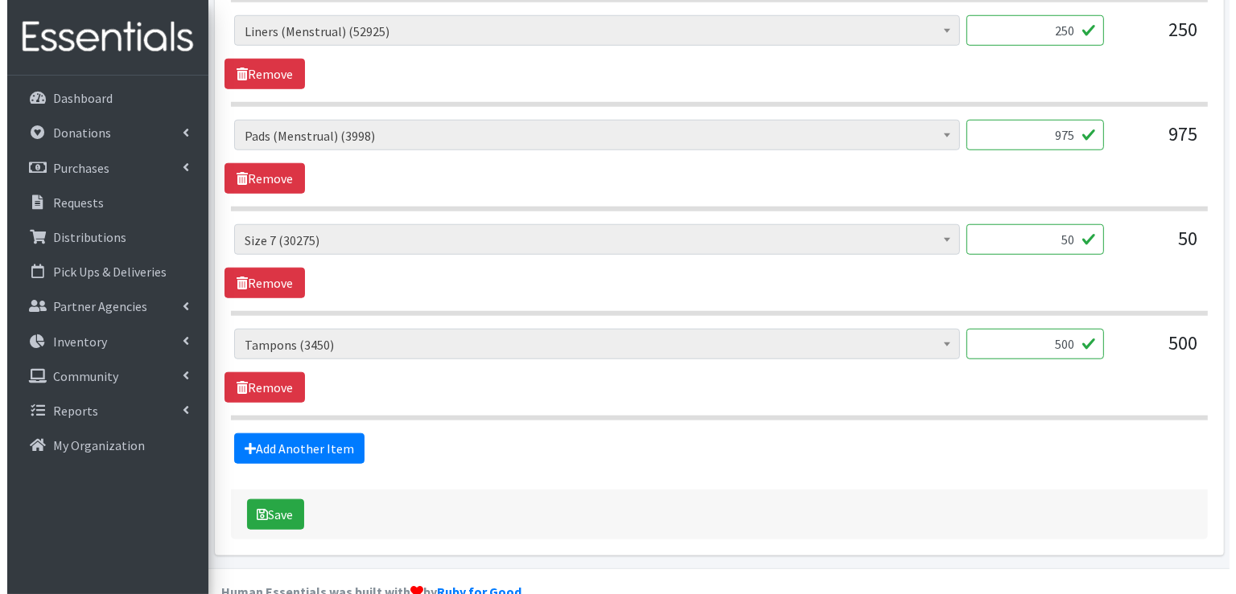
scroll to position [1447, 0]
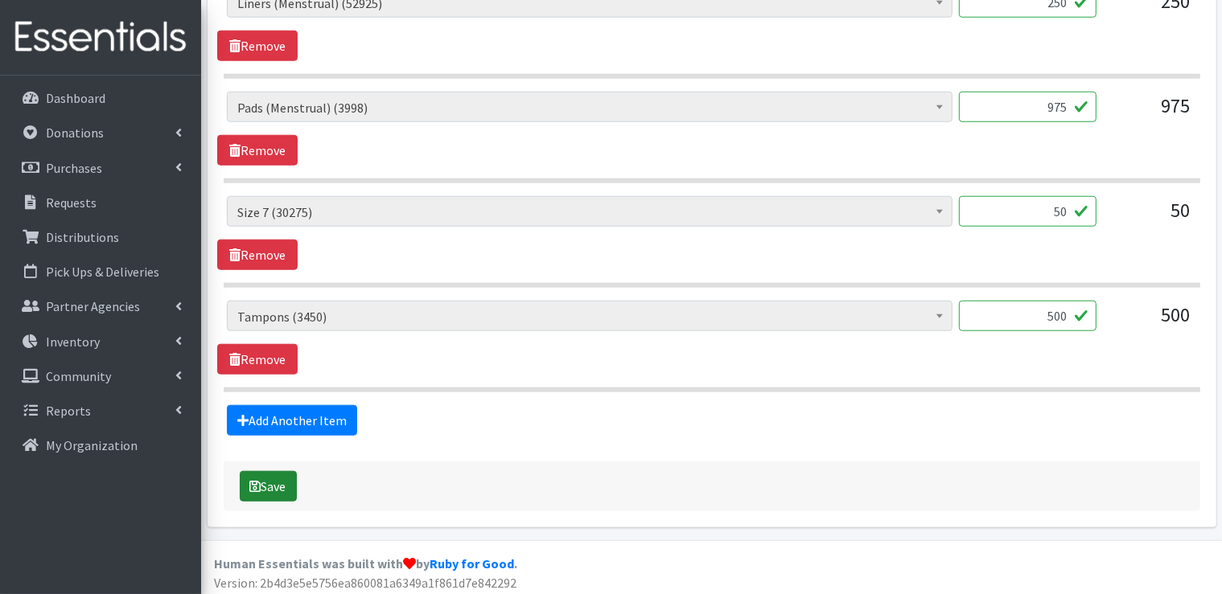
click at [273, 486] on button "Save" at bounding box center [268, 486] width 57 height 31
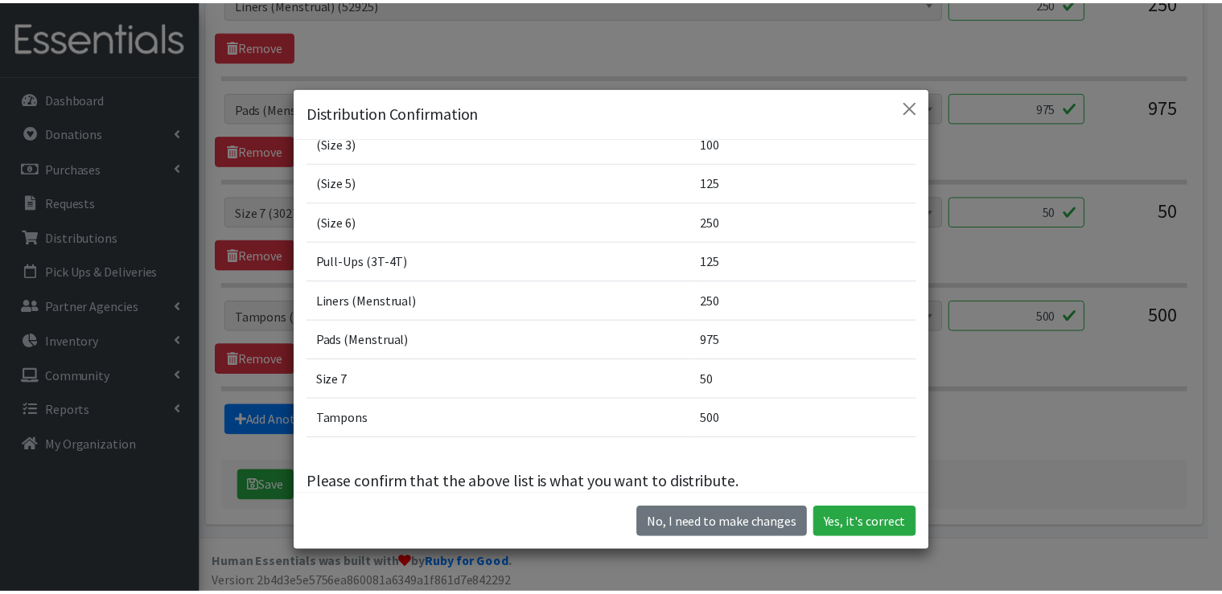
scroll to position [130, 0]
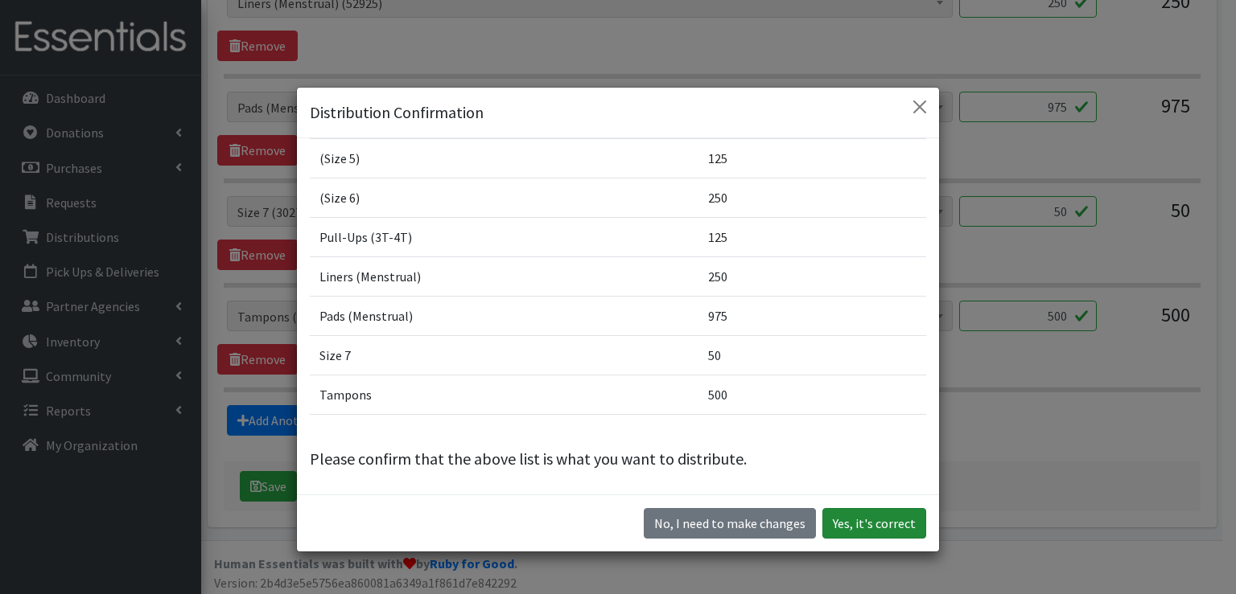
click at [868, 529] on button "Yes, it's correct" at bounding box center [874, 523] width 104 height 31
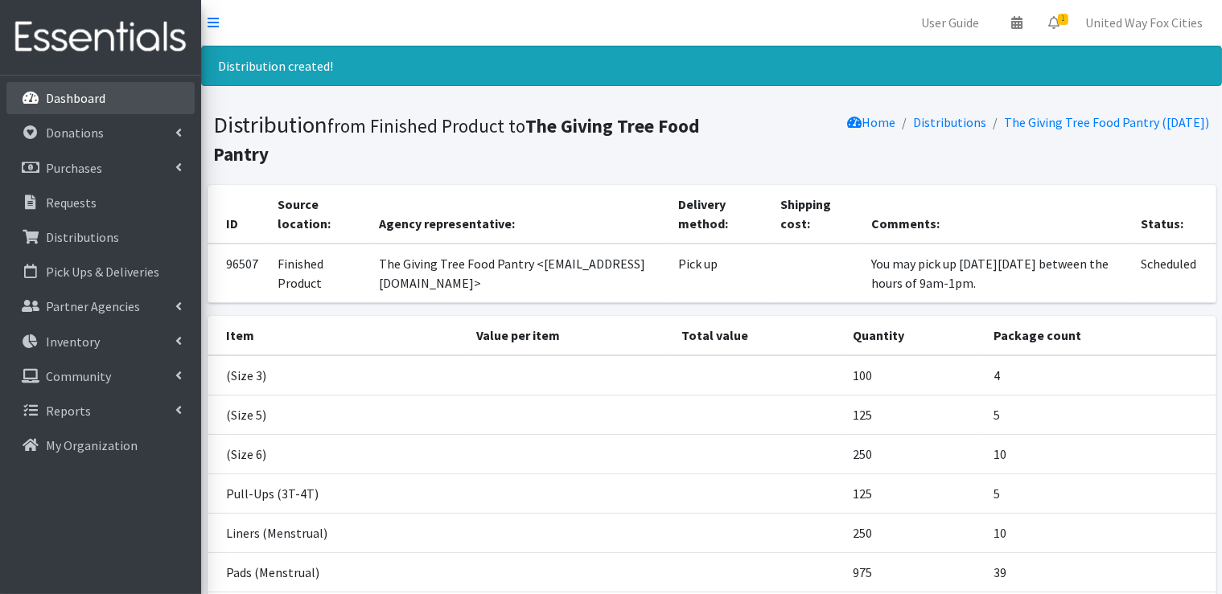
click at [71, 100] on p "Dashboard" at bounding box center [76, 98] width 60 height 16
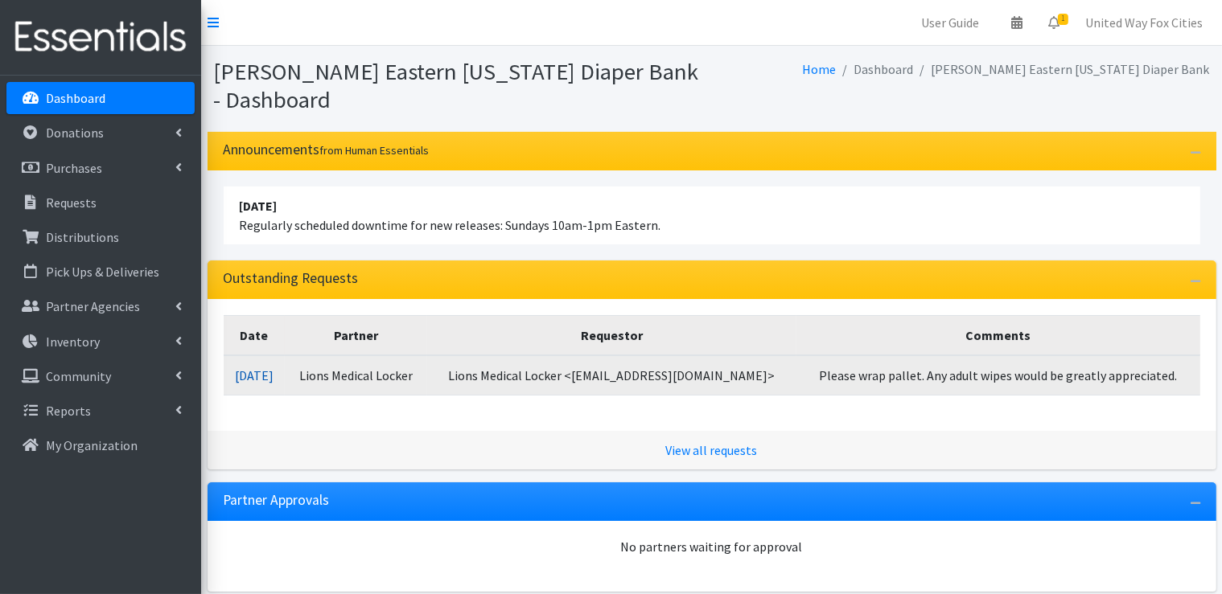
click at [273, 379] on link "[DATE]" at bounding box center [254, 376] width 39 height 16
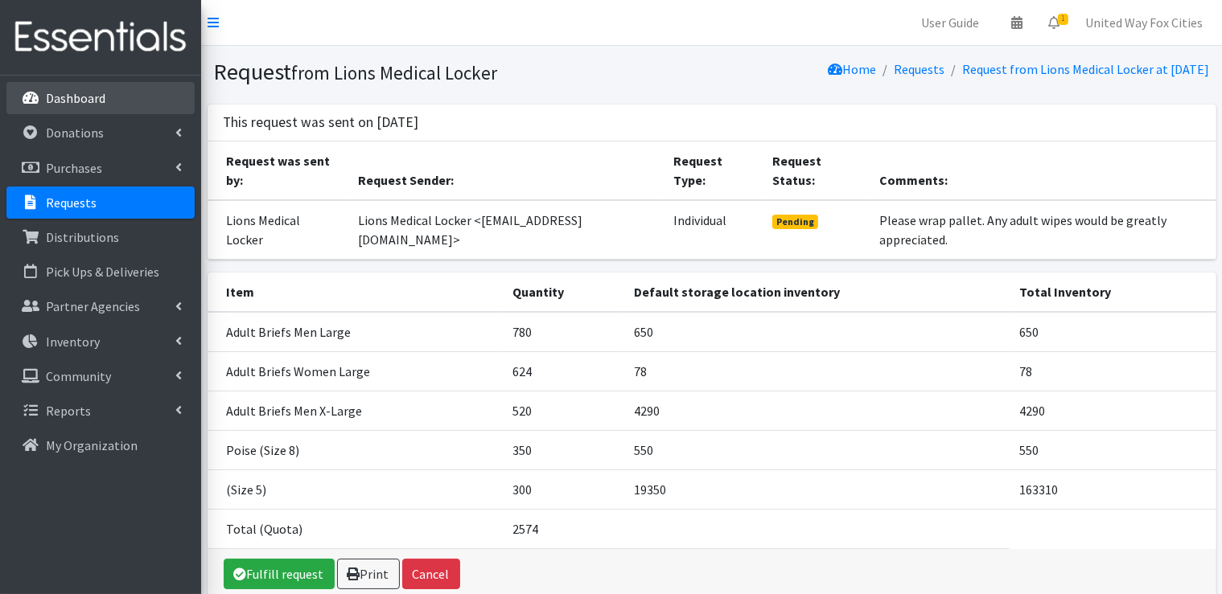
click at [64, 94] on p "Dashboard" at bounding box center [76, 98] width 60 height 16
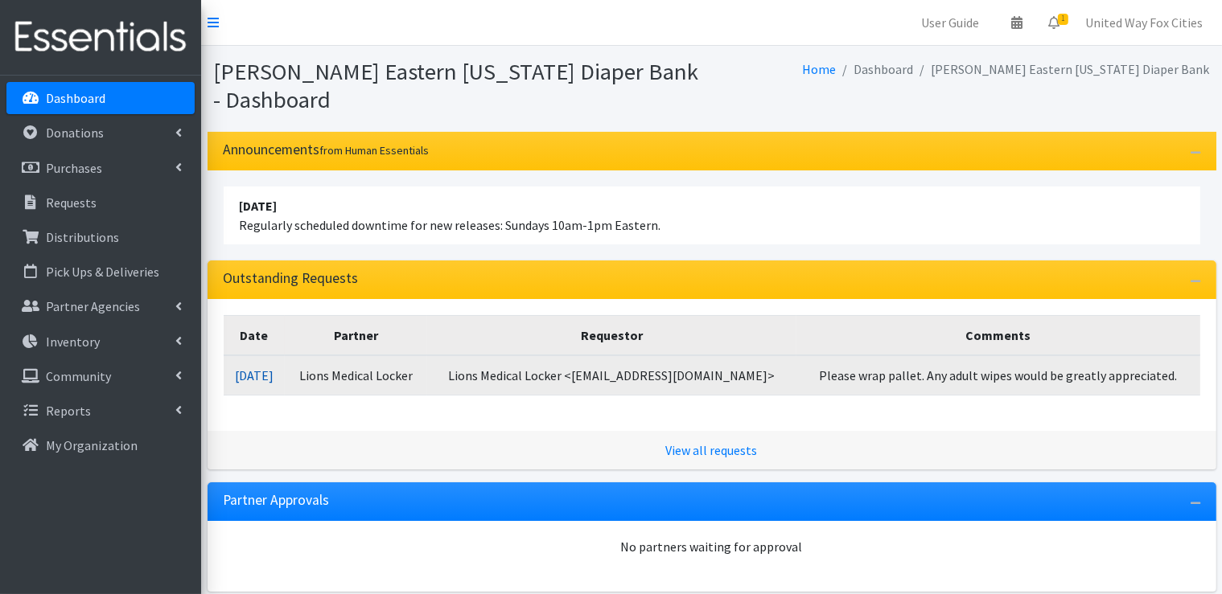
click at [273, 380] on link "09/11/2025" at bounding box center [254, 376] width 39 height 16
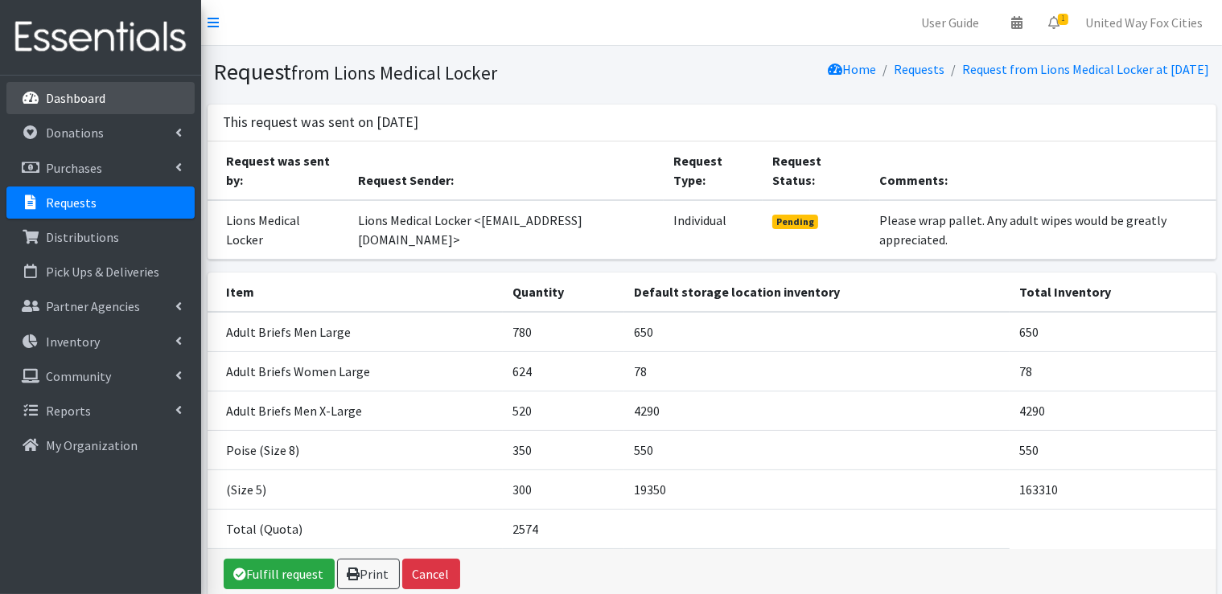
click at [90, 104] on p "Dashboard" at bounding box center [76, 98] width 60 height 16
